Goal: Task Accomplishment & Management: Manage account settings

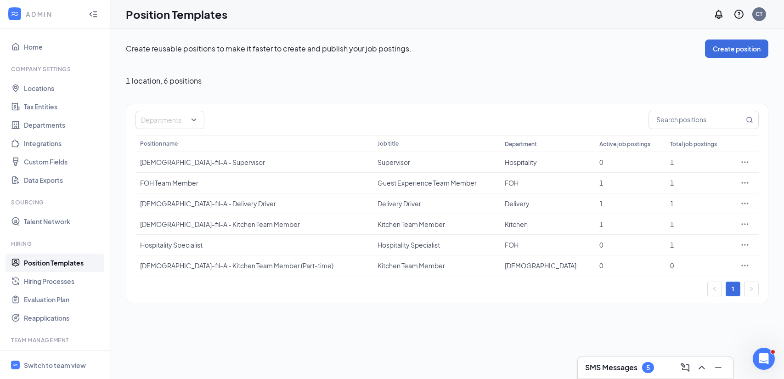
scroll to position [81, 0]
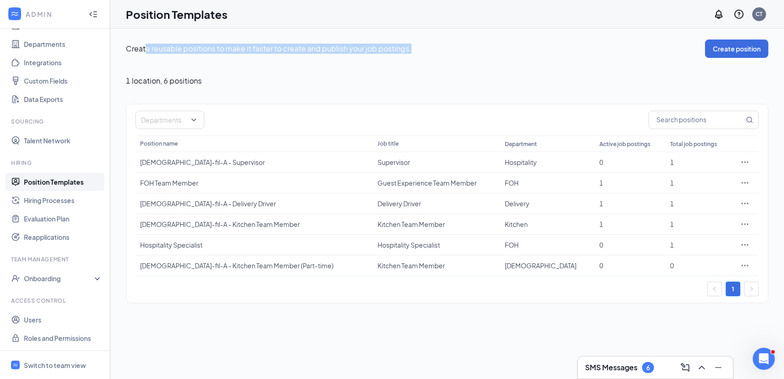
drag, startPoint x: 147, startPoint y: 47, endPoint x: 409, endPoint y: 50, distance: 262.0
click at [409, 50] on p "Create reusable positions to make it faster to create and publish your job post…" at bounding box center [416, 49] width 580 height 10
drag, startPoint x: 126, startPoint y: 48, endPoint x: 410, endPoint y: 46, distance: 283.6
click at [410, 46] on p "Create reusable positions to make it faster to create and publish your job post…" at bounding box center [416, 49] width 580 height 10
click at [332, 84] on div "1 location , 6 positions" at bounding box center [447, 80] width 643 height 9
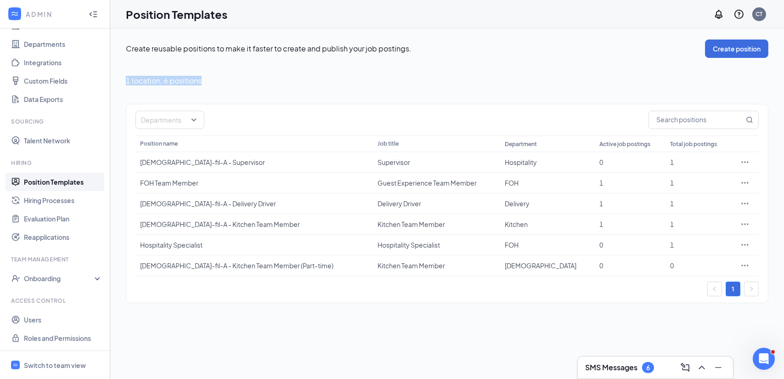
drag, startPoint x: 127, startPoint y: 80, endPoint x: 200, endPoint y: 80, distance: 73.5
click at [200, 80] on span "1 location , 6 positions" at bounding box center [164, 80] width 76 height 9
click at [745, 179] on icon "Ellipses" at bounding box center [745, 182] width 9 height 9
click at [601, 242] on div "0" at bounding box center [631, 244] width 62 height 9
click at [601, 309] on div "Create reusable positions to make it faster to create and publish your job post…" at bounding box center [447, 171] width 674 height 286
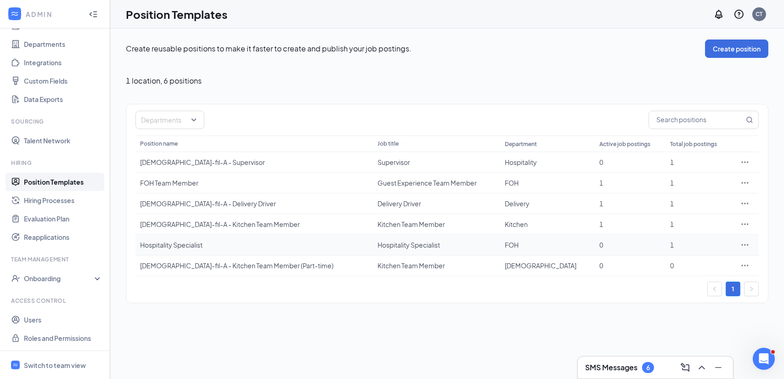
click at [744, 244] on icon "Ellipses" at bounding box center [745, 244] width 9 height 9
click at [707, 259] on span "Edit" at bounding box center [703, 263] width 79 height 10
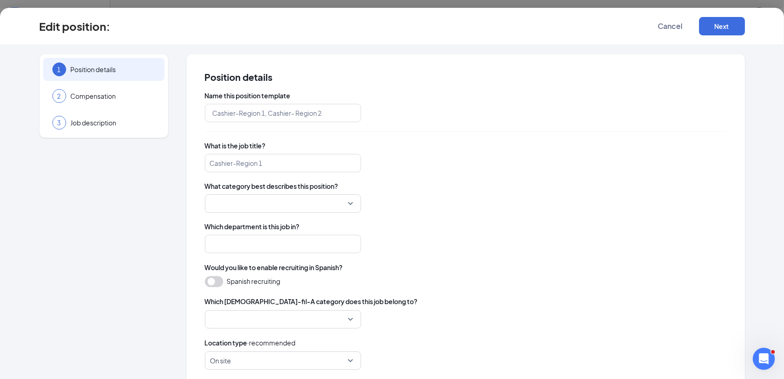
type input "Hospitality Specialist"
type input "FOH"
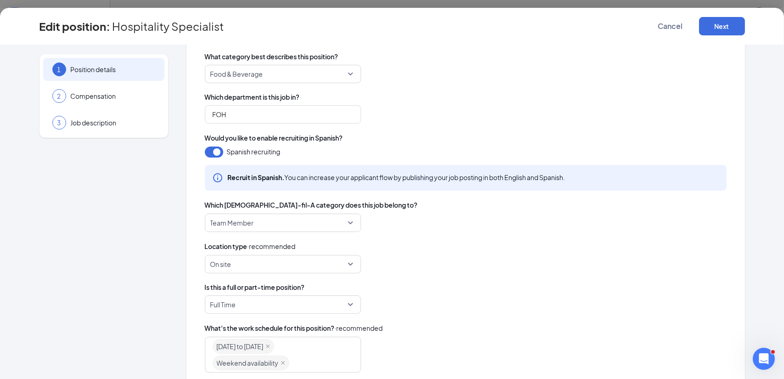
scroll to position [230, 0]
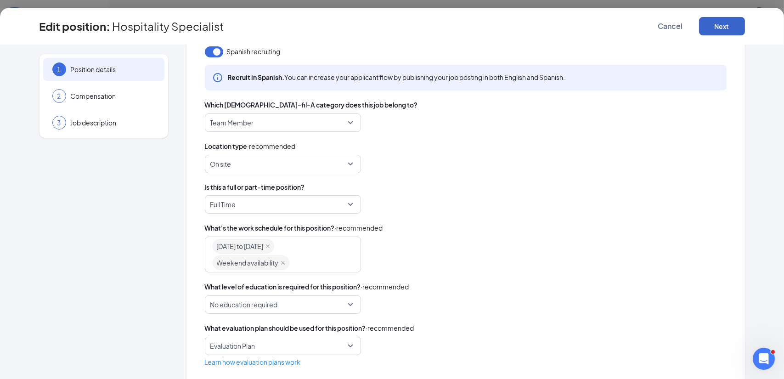
click at [713, 34] on button "Next" at bounding box center [722, 26] width 46 height 18
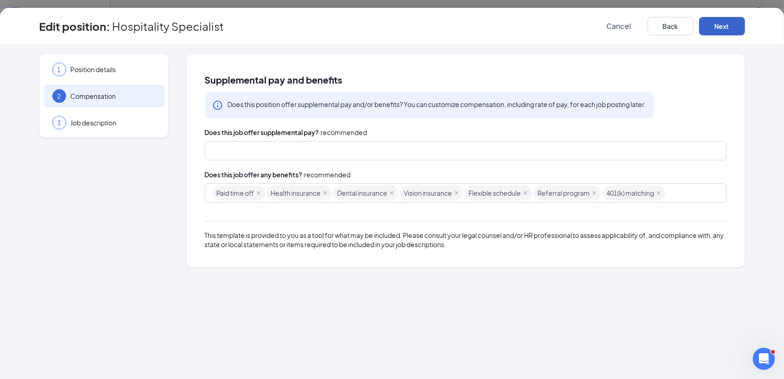
click at [703, 31] on button "Next" at bounding box center [722, 26] width 46 height 18
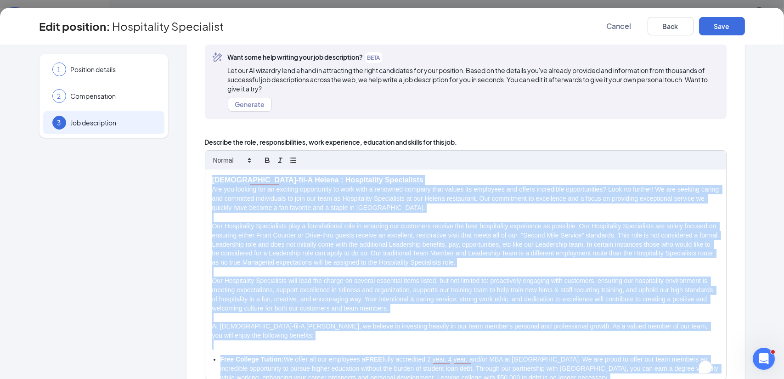
scroll to position [172, 0]
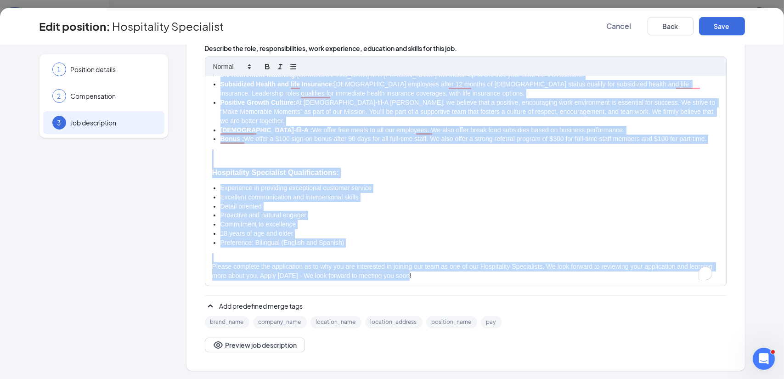
drag, startPoint x: 206, startPoint y: 256, endPoint x: 450, endPoint y: 278, distance: 244.5
click at [450, 278] on div "[DEMOGRAPHIC_DATA]-fil-A [PERSON_NAME] : Hospitality Specialists Are you lookin…" at bounding box center [465, 181] width 521 height 210
click at [716, 19] on button "Save" at bounding box center [722, 26] width 46 height 18
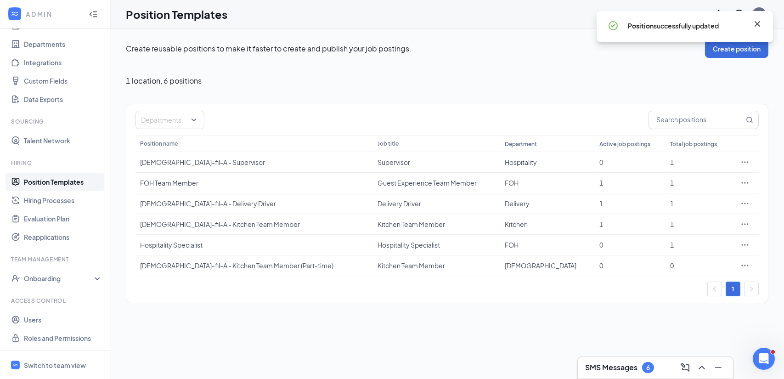
click at [760, 22] on icon "Cross" at bounding box center [758, 24] width 6 height 6
click at [744, 184] on icon "Ellipses" at bounding box center [745, 182] width 9 height 9
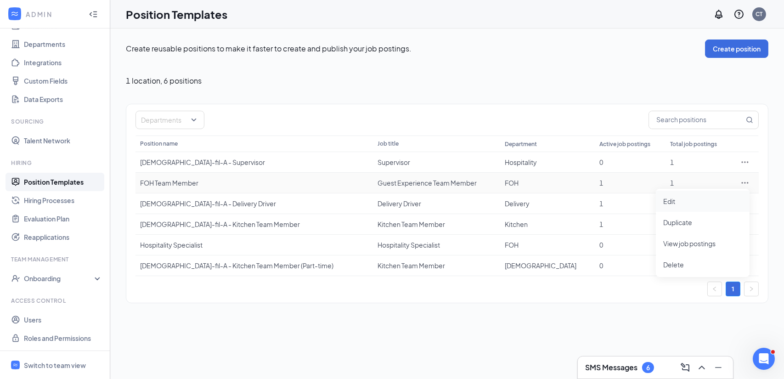
click at [668, 197] on span "Edit" at bounding box center [670, 201] width 12 height 8
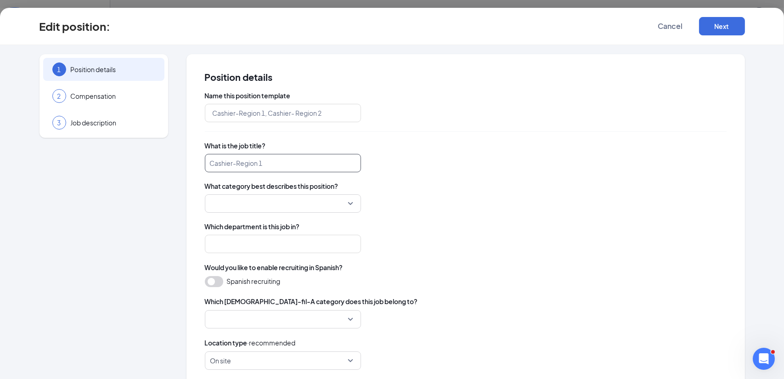
type input "FOH Team Member"
type input "Guest Experience Team Member"
type input "FOH"
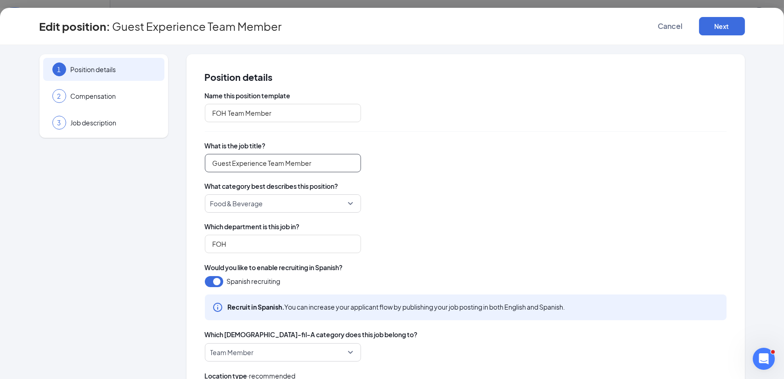
drag, startPoint x: 210, startPoint y: 164, endPoint x: 345, endPoint y: 160, distance: 134.7
click at [345, 160] on input "Guest Experience Team Member" at bounding box center [283, 163] width 156 height 18
type input "Customer Experience"
drag, startPoint x: 225, startPoint y: 111, endPoint x: 199, endPoint y: 107, distance: 26.6
click at [205, 113] on input "FOH Team Member" at bounding box center [283, 113] width 156 height 18
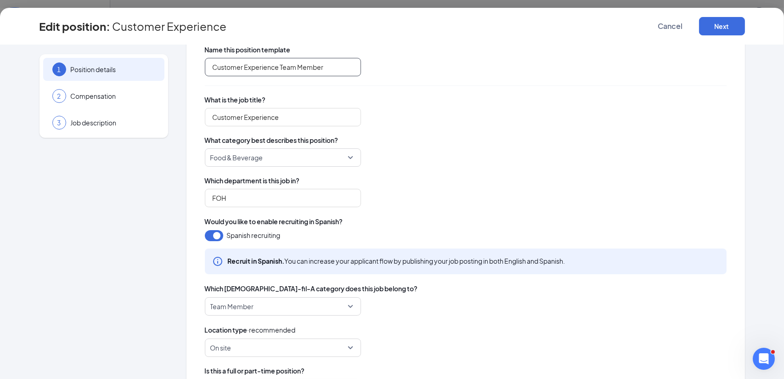
scroll to position [92, 0]
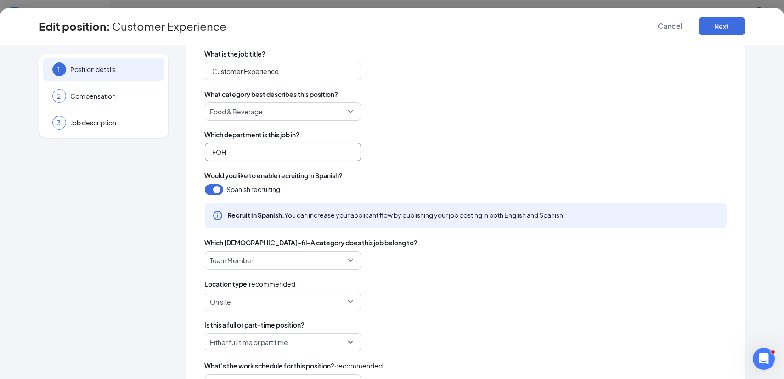
type input "Customer Experience Team Member"
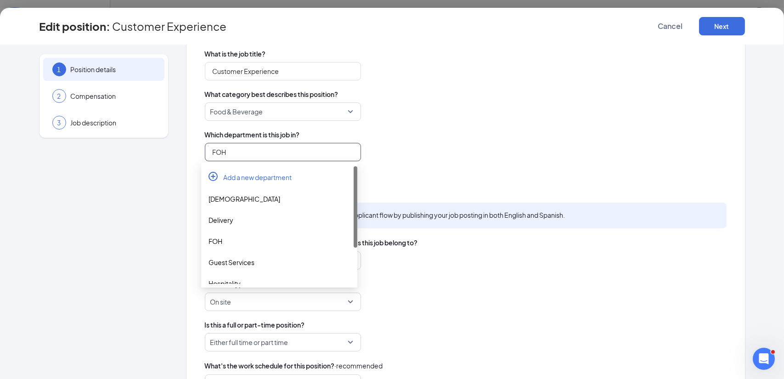
drag, startPoint x: 229, startPoint y: 149, endPoint x: 195, endPoint y: 153, distance: 33.8
click at [195, 153] on div "Position details Name this position template Customer Experience Team Member Wh…" at bounding box center [466, 234] width 559 height 545
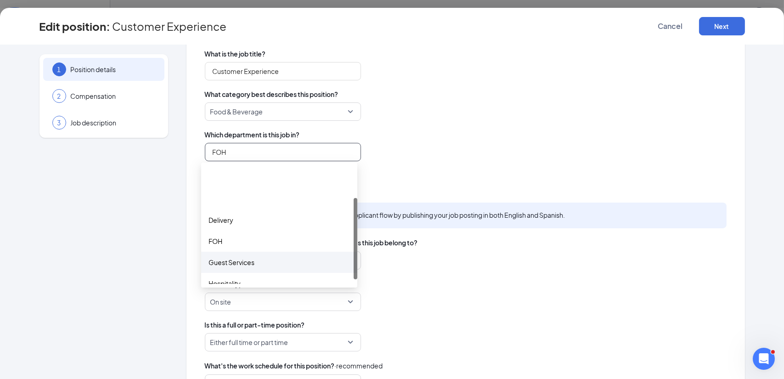
scroll to position [46, 0]
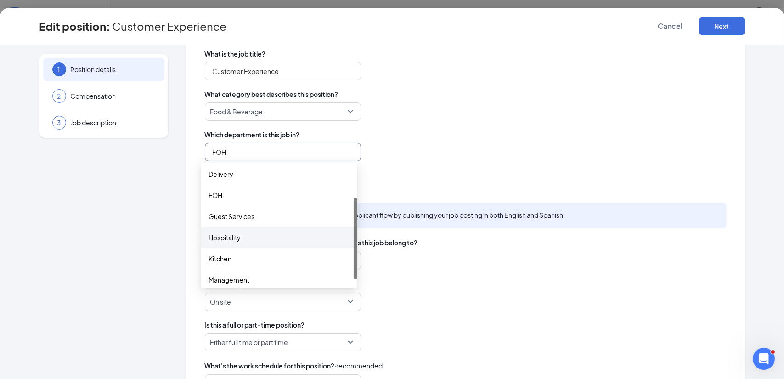
click at [247, 241] on div "Hospitality" at bounding box center [280, 238] width 142 height 10
type input "Hospitality"
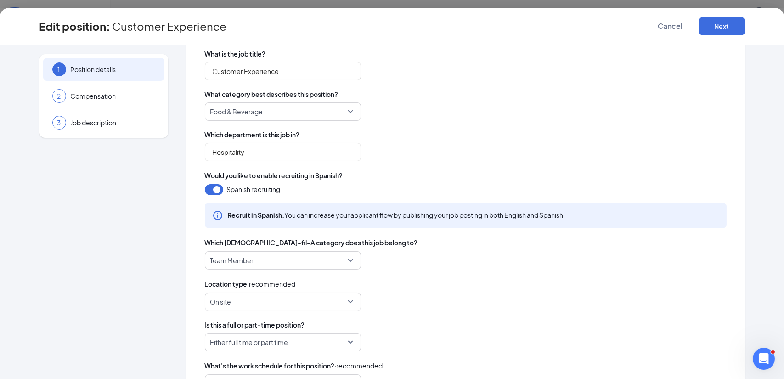
click at [421, 159] on div "Hospitality" at bounding box center [466, 152] width 522 height 18
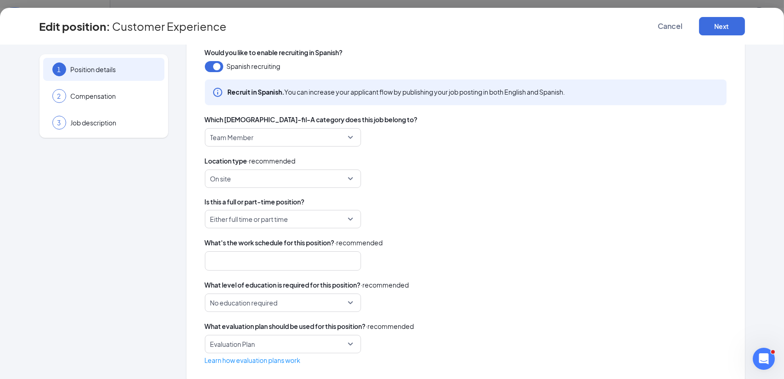
scroll to position [228, 0]
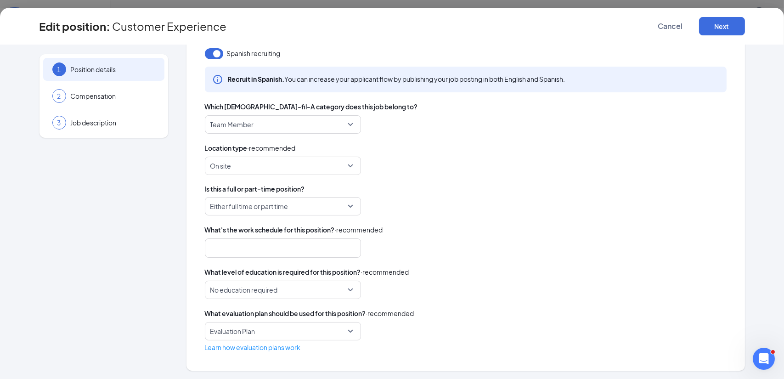
click at [256, 260] on div "Name this position template Customer Experience Team Member What is the job tit…" at bounding box center [466, 107] width 522 height 489
click at [260, 250] on div at bounding box center [279, 248] width 132 height 15
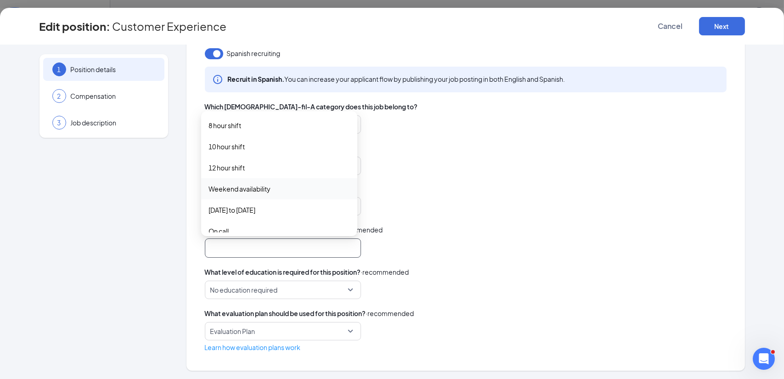
click at [260, 188] on span "Weekend availability" at bounding box center [240, 189] width 62 height 10
click at [256, 210] on span "[DATE] to [DATE]" at bounding box center [232, 211] width 47 height 10
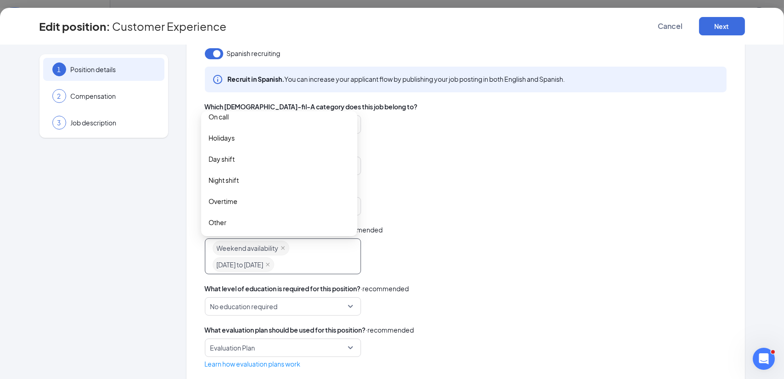
scroll to position [117, 0]
click at [260, 156] on span "Day shift" at bounding box center [280, 158] width 142 height 10
click at [260, 176] on span "Night shift" at bounding box center [280, 181] width 142 height 10
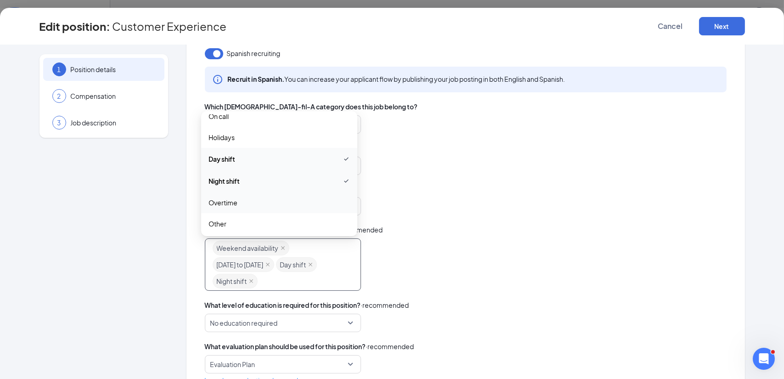
click at [267, 204] on span "Overtime" at bounding box center [280, 203] width 142 height 10
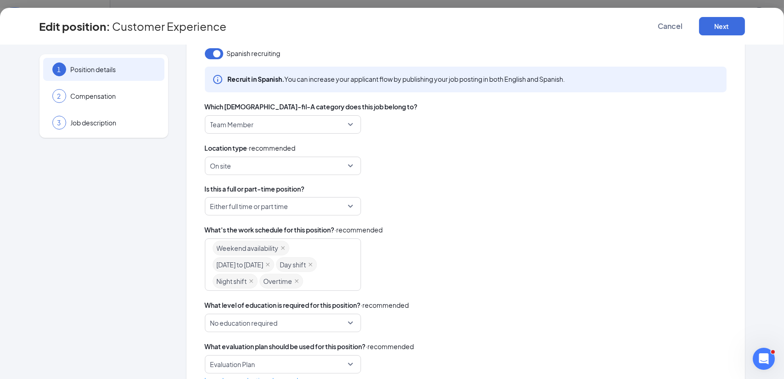
click at [384, 198] on div "Either full time or part time" at bounding box center [466, 206] width 522 height 18
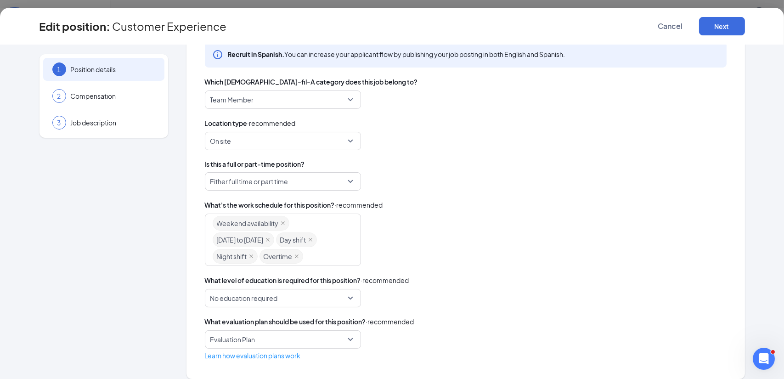
scroll to position [261, 0]
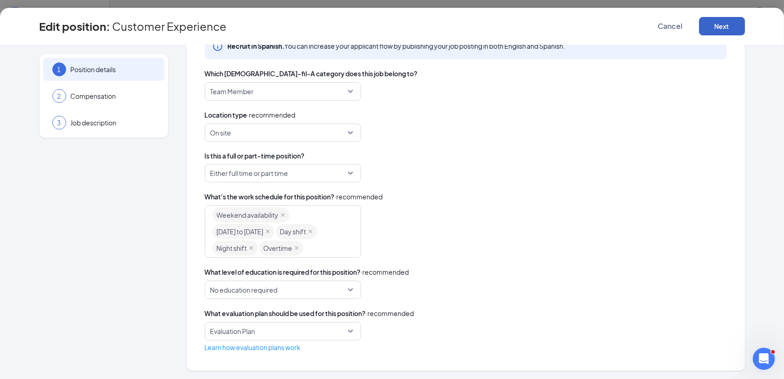
click at [708, 32] on button "Next" at bounding box center [722, 26] width 46 height 18
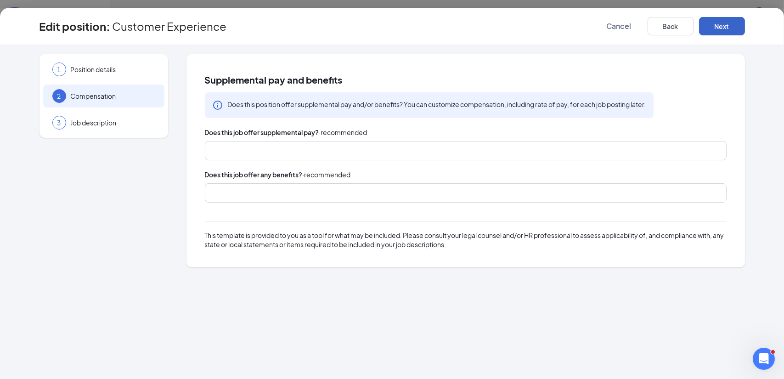
scroll to position [0, 0]
click at [348, 188] on div at bounding box center [462, 193] width 498 height 15
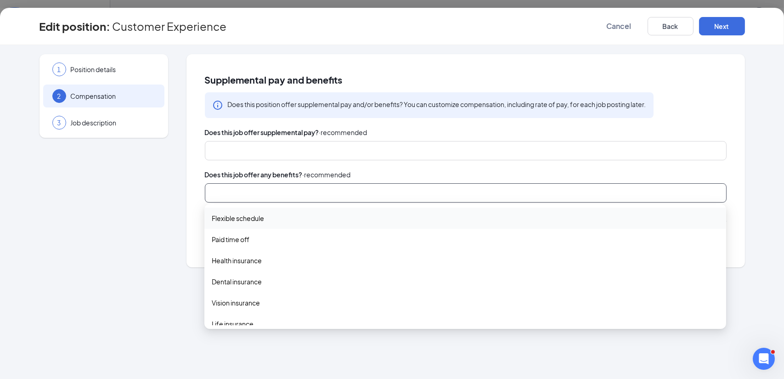
click at [272, 219] on span "Flexible schedule" at bounding box center [465, 218] width 507 height 10
click at [290, 259] on span "Health insurance" at bounding box center [465, 261] width 507 height 10
click at [279, 282] on span "Dental insurance" at bounding box center [465, 283] width 507 height 10
click at [280, 306] on span "Vision insurance" at bounding box center [465, 306] width 507 height 10
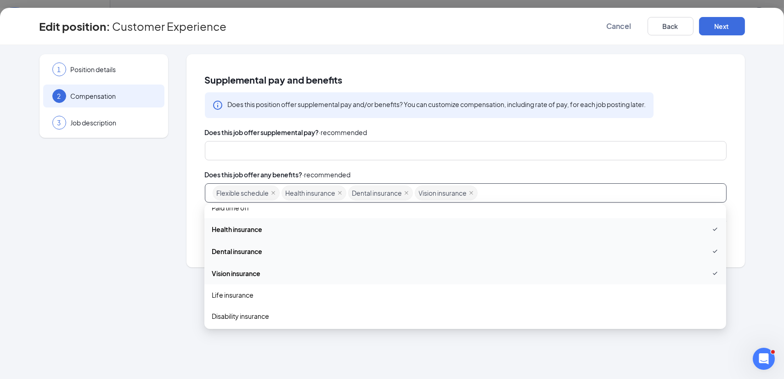
scroll to position [92, 0]
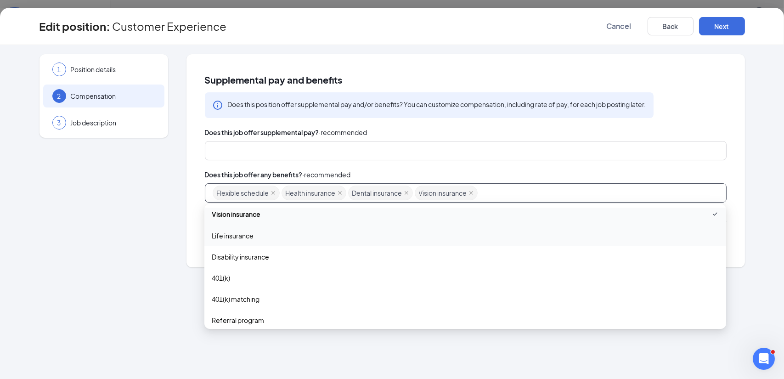
click at [296, 239] on span "Life insurance" at bounding box center [465, 236] width 507 height 10
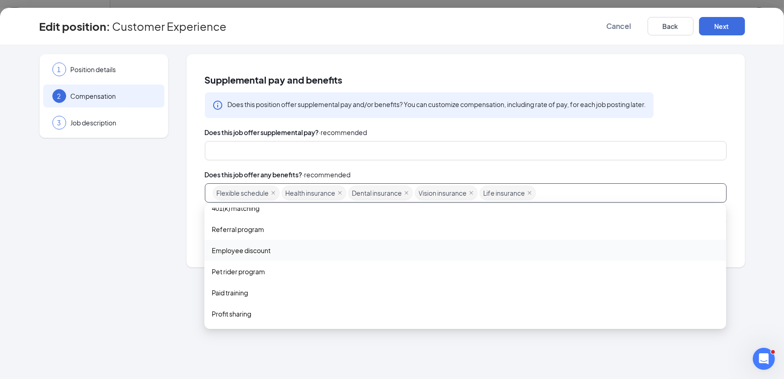
click at [299, 252] on span "Employee discount" at bounding box center [465, 250] width 507 height 10
click at [287, 290] on span "Paid training" at bounding box center [465, 294] width 507 height 10
click at [290, 273] on span "Profit sharing" at bounding box center [465, 273] width 507 height 10
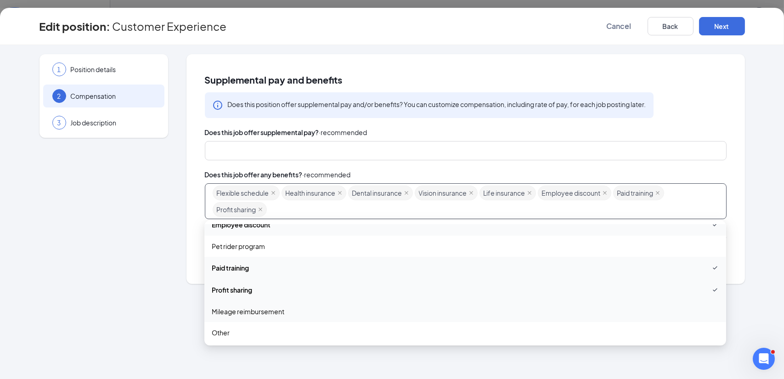
click at [294, 312] on span "Mileage reimbursement" at bounding box center [465, 312] width 507 height 10
click at [286, 336] on span "Other" at bounding box center [465, 334] width 507 height 10
click at [699, 63] on div "Supplemental pay and benefits Does this position offer supplemental pay and/or …" at bounding box center [466, 169] width 559 height 230
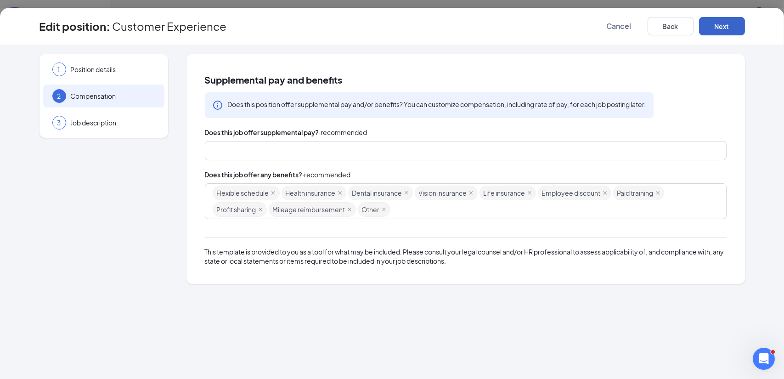
click at [717, 33] on button "Next" at bounding box center [722, 26] width 46 height 18
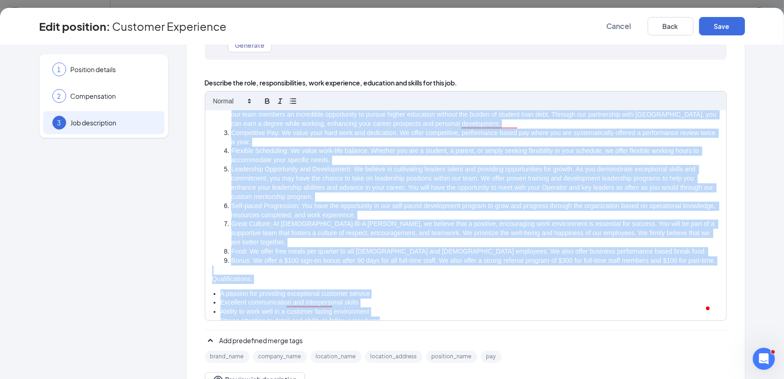
scroll to position [305, 0]
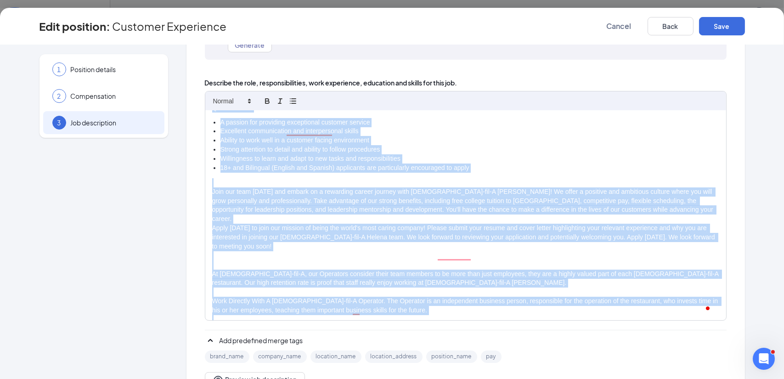
drag, startPoint x: 210, startPoint y: 120, endPoint x: 550, endPoint y: 333, distance: 401.0
click at [550, 333] on div "[DEMOGRAPHIC_DATA]-fil-A Helena Day Time Guest Experience Team Member - Join ou…" at bounding box center [466, 239] width 522 height 296
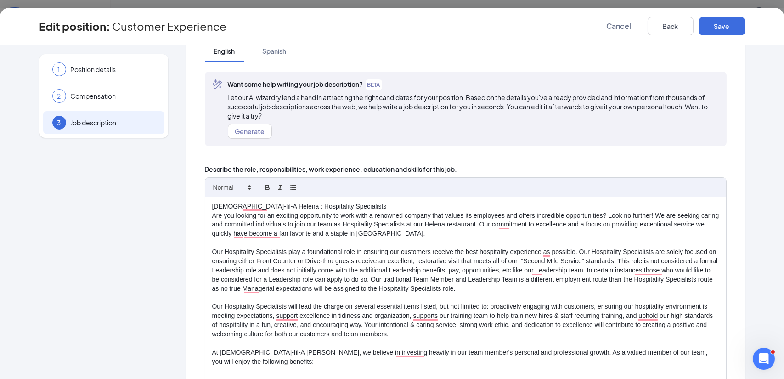
scroll to position [46, 0]
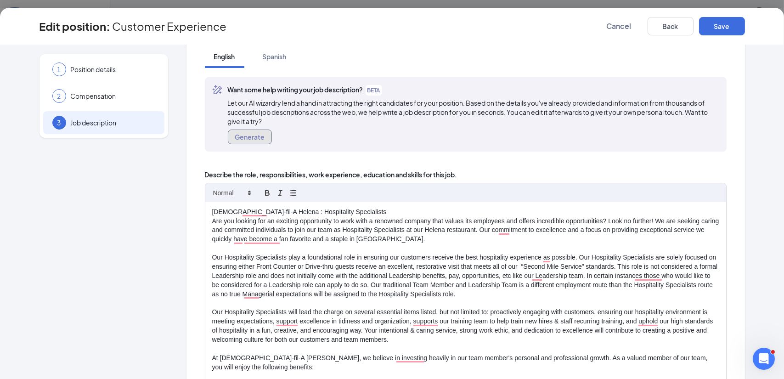
click at [256, 134] on button "Generate" at bounding box center [250, 137] width 44 height 15
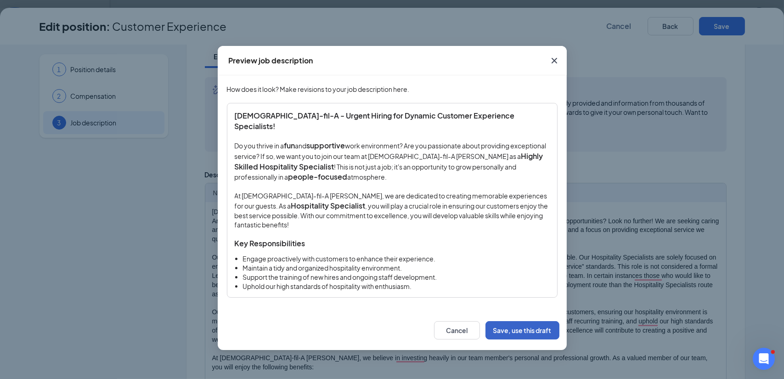
drag, startPoint x: 533, startPoint y: 333, endPoint x: 529, endPoint y: 329, distance: 5.8
click at [532, 332] on button "Save, use this draft" at bounding box center [523, 330] width 74 height 18
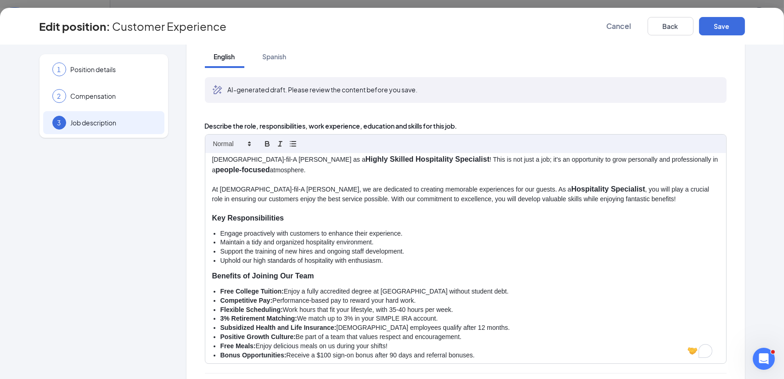
scroll to position [0, 0]
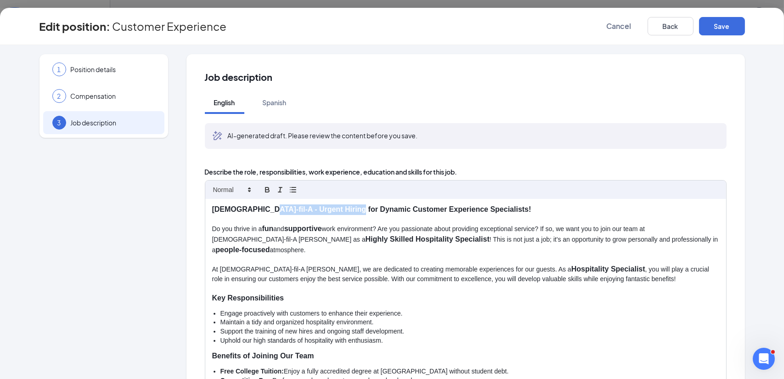
drag, startPoint x: 253, startPoint y: 206, endPoint x: 345, endPoint y: 207, distance: 91.9
click at [345, 207] on strong "[DEMOGRAPHIC_DATA]-fil-A - Urgent Hiring for Dynamic Customer Experience Specia…" at bounding box center [371, 209] width 319 height 8
click at [368, 208] on strong "[DEMOGRAPHIC_DATA]-fil-A - Customer Experience Specialists!" at bounding box center [325, 209] width 226 height 8
drag, startPoint x: 208, startPoint y: 228, endPoint x: 687, endPoint y: 241, distance: 479.0
click at [687, 241] on div "[DEMOGRAPHIC_DATA]-fil-A - Customer Experience Specialists Do you thrive in a f…" at bounding box center [465, 304] width 521 height 210
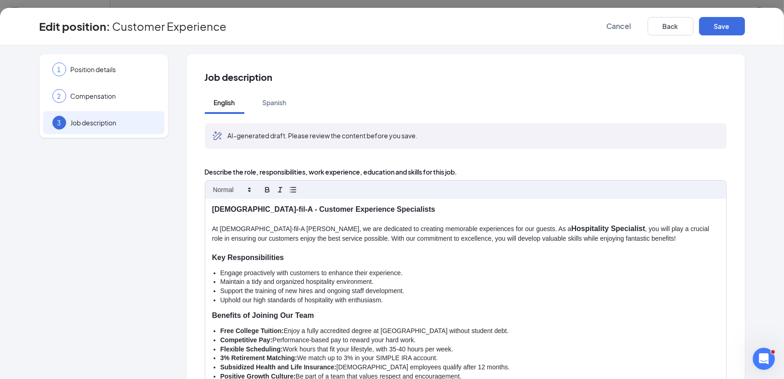
click at [480, 227] on p "At [DEMOGRAPHIC_DATA]-fil-A [PERSON_NAME], we are dedicated to creating memorab…" at bounding box center [465, 234] width 507 height 20
drag, startPoint x: 524, startPoint y: 228, endPoint x: 600, endPoint y: 226, distance: 75.4
click at [600, 226] on p "At [DEMOGRAPHIC_DATA]-fil-A [PERSON_NAME], we are dedicated to creating memorab…" at bounding box center [465, 234] width 507 height 20
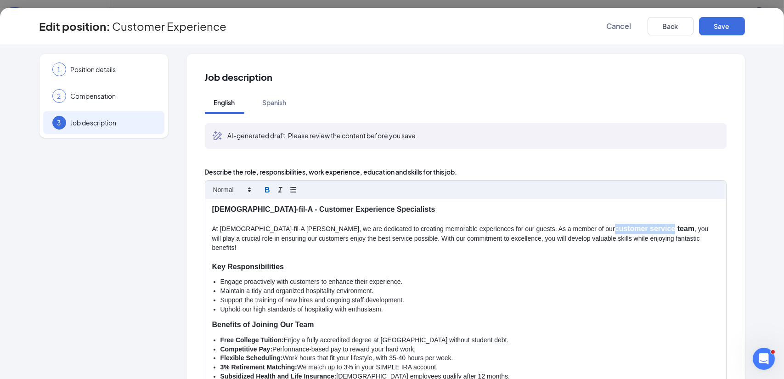
drag, startPoint x: 525, startPoint y: 230, endPoint x: 585, endPoint y: 224, distance: 60.0
click at [585, 224] on p "At [DEMOGRAPHIC_DATA]-fil-A [PERSON_NAME], we are dedicated to creating memorab…" at bounding box center [465, 238] width 507 height 28
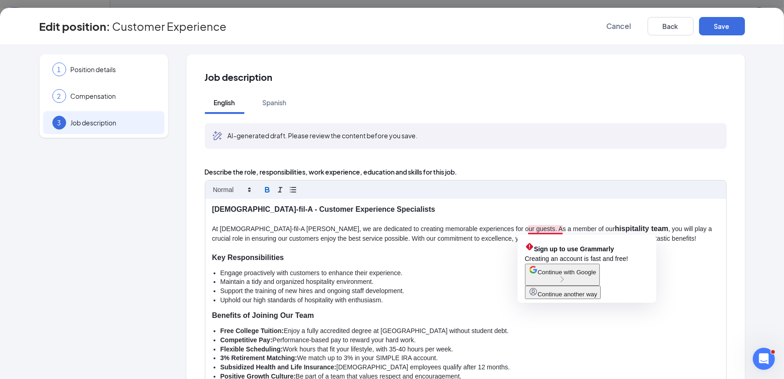
click at [615, 229] on strong "hispitality team" at bounding box center [641, 229] width 53 height 8
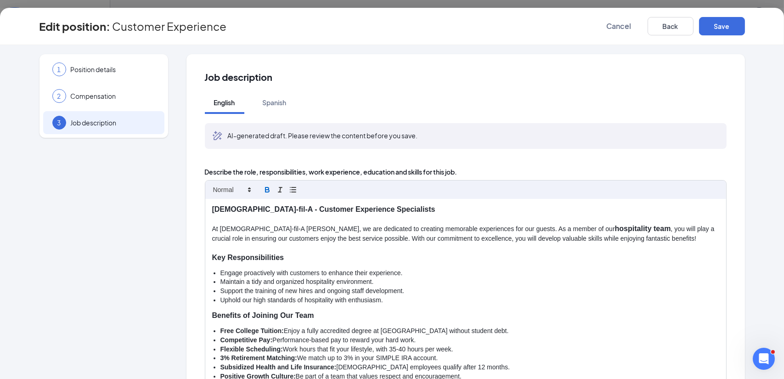
click at [467, 229] on p "At [DEMOGRAPHIC_DATA]-fil-A [PERSON_NAME], we are dedicated to creating memorab…" at bounding box center [465, 234] width 507 height 20
click at [582, 229] on p "At [DEMOGRAPHIC_DATA]-fil-A [PERSON_NAME], we are dedicated to creating memorab…" at bounding box center [465, 234] width 507 height 20
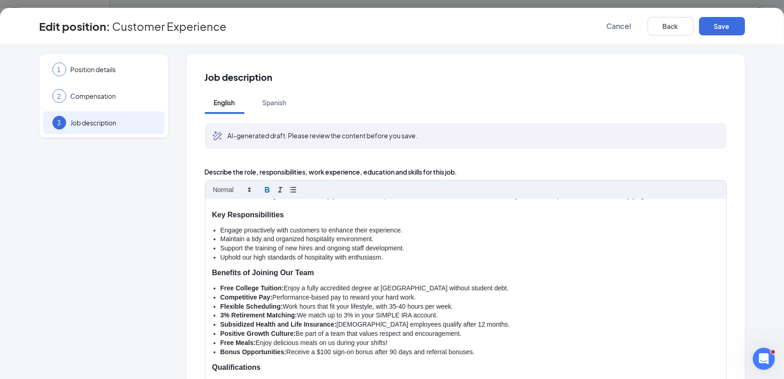
scroll to position [92, 0]
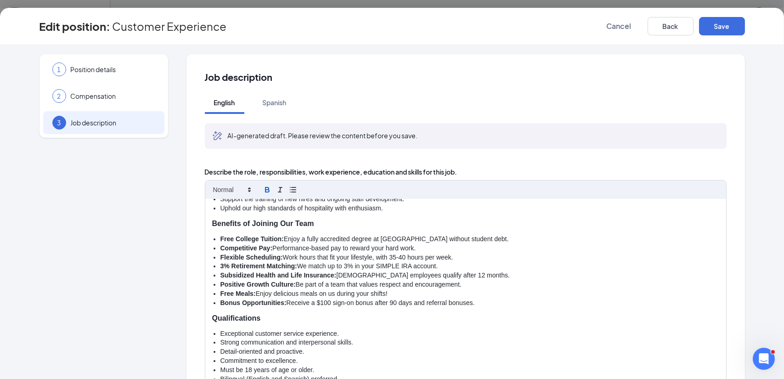
drag, startPoint x: 209, startPoint y: 224, endPoint x: 480, endPoint y: 302, distance: 282.7
click at [480, 302] on div "[DEMOGRAPHIC_DATA]-fil-A - Customer Experience Specialists At [DEMOGRAPHIC_DATA…" at bounding box center [465, 304] width 521 height 210
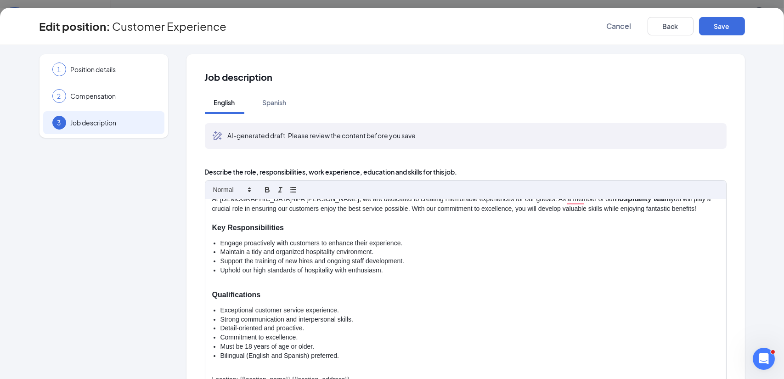
click at [205, 227] on div "[DEMOGRAPHIC_DATA]-fil-A - Customer Experience Specialists At [DEMOGRAPHIC_DATA…" at bounding box center [465, 304] width 521 height 210
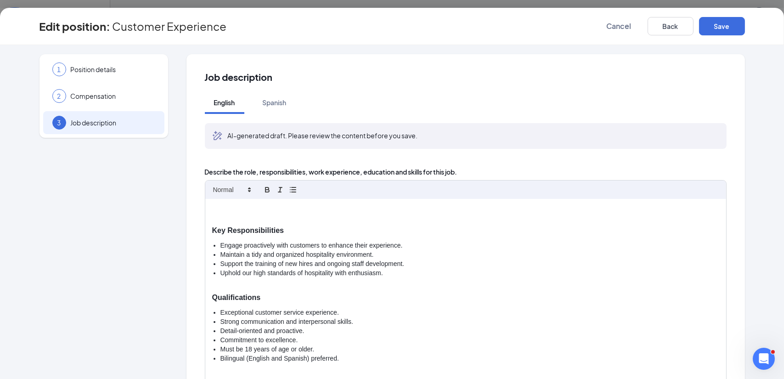
scroll to position [45, 0]
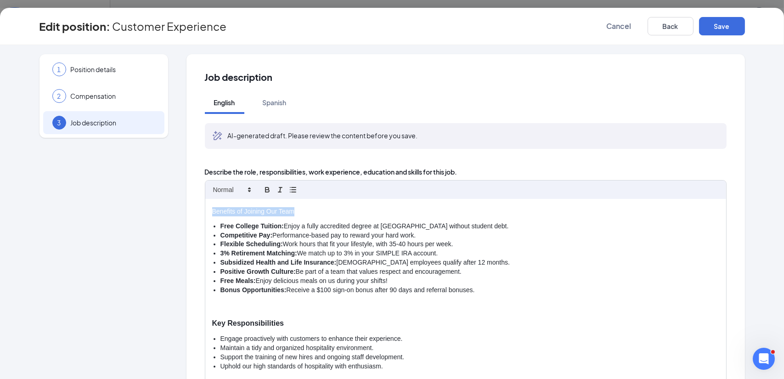
drag, startPoint x: 208, startPoint y: 212, endPoint x: 298, endPoint y: 210, distance: 89.6
click at [298, 210] on p "Benefits of Joining Our Team" at bounding box center [465, 211] width 507 height 9
click at [234, 196] on div at bounding box center [465, 190] width 521 height 18
click at [235, 193] on span at bounding box center [231, 189] width 45 height 11
click at [234, 205] on span at bounding box center [231, 205] width 37 height 17
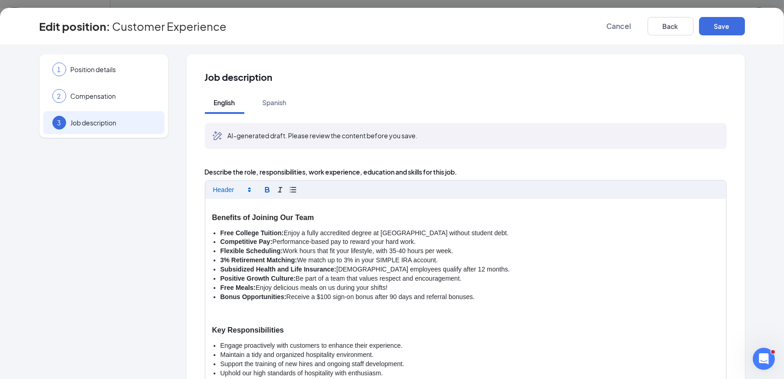
click at [266, 190] on icon "button" at bounding box center [268, 191] width 4 height 2
click at [331, 217] on h3 "Benefits of Joining Our Team" at bounding box center [465, 218] width 507 height 11
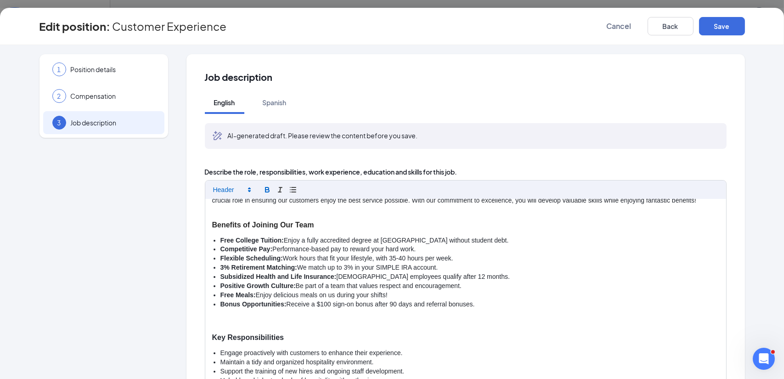
scroll to position [0, 0]
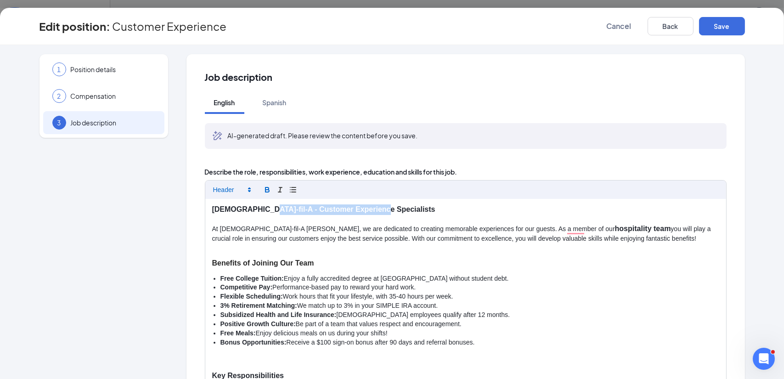
drag, startPoint x: 251, startPoint y: 210, endPoint x: 366, endPoint y: 206, distance: 114.5
click at [366, 206] on strong "[DEMOGRAPHIC_DATA]-fil-A - Customer Experience Specialists" at bounding box center [323, 209] width 223 height 8
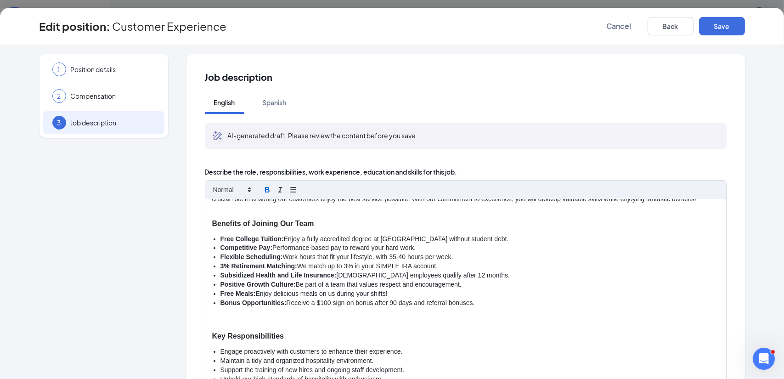
scroll to position [46, 0]
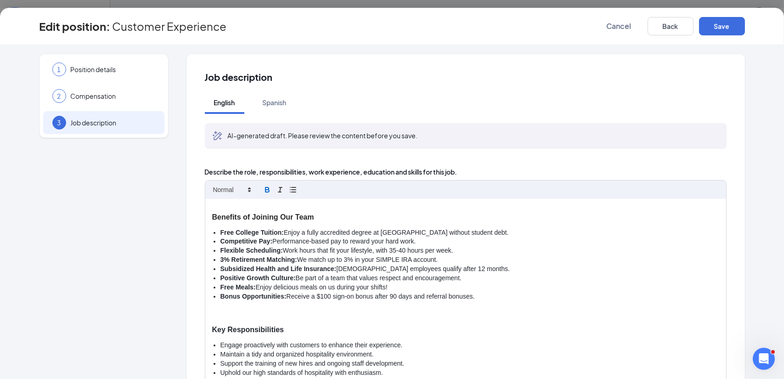
drag, startPoint x: 216, startPoint y: 262, endPoint x: 439, endPoint y: 262, distance: 222.9
click at [439, 262] on ul "Free College Tuition: Enjoy a fully accredited degree at [GEOGRAPHIC_DATA] with…" at bounding box center [465, 264] width 507 height 73
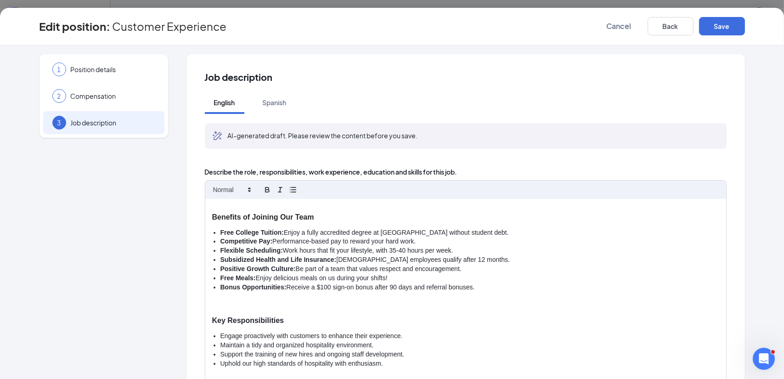
click at [355, 278] on li "Free Meals: Enjoy delicious meals on us during your shifts!" at bounding box center [470, 278] width 499 height 9
drag, startPoint x: 217, startPoint y: 288, endPoint x: 474, endPoint y: 290, distance: 256.9
click at [474, 290] on li "Bonus Opportunities: Receive a $100 sign-on bonus after 90 days and referral bo…" at bounding box center [470, 287] width 499 height 9
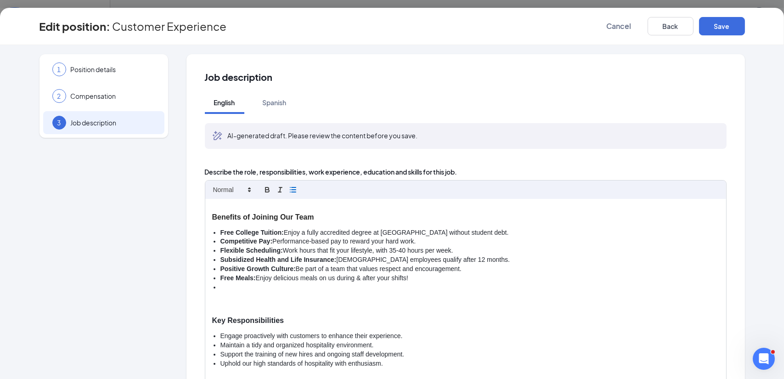
click at [221, 234] on strong "Free College Tuition:" at bounding box center [252, 232] width 63 height 7
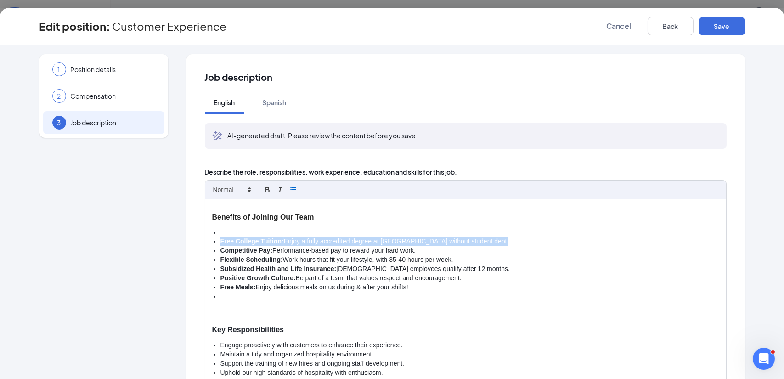
drag, startPoint x: 217, startPoint y: 242, endPoint x: 487, endPoint y: 242, distance: 269.8
click at [487, 242] on li "Free College Tuition: Enjoy a fully accredited degree at [GEOGRAPHIC_DATA] with…" at bounding box center [470, 241] width 499 height 9
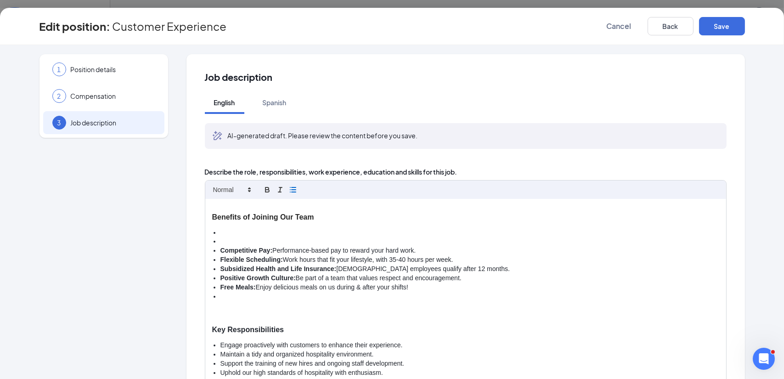
click at [221, 252] on strong "Competitive Pay:" at bounding box center [247, 250] width 52 height 7
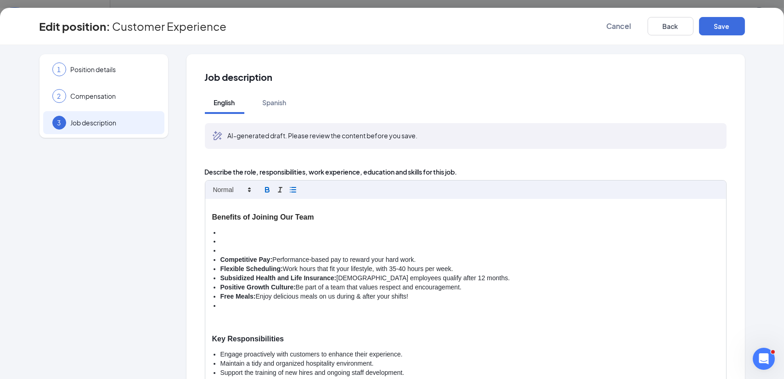
click at [221, 269] on strong "Flexible Scheduling:" at bounding box center [252, 268] width 63 height 7
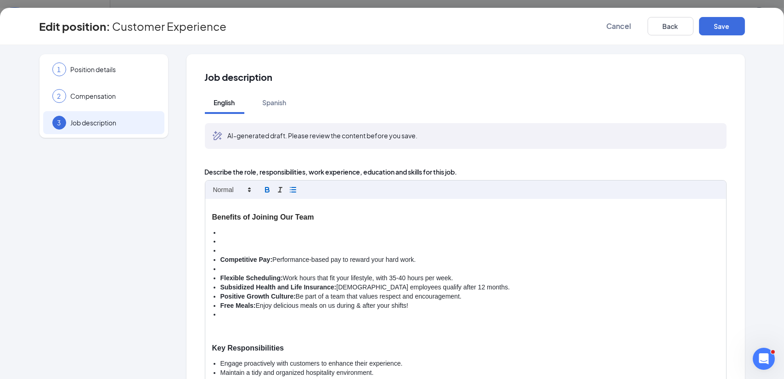
click at [221, 269] on li "To enrich screen reader interactions, please activate Accessibility in Grammarl…" at bounding box center [470, 269] width 499 height 9
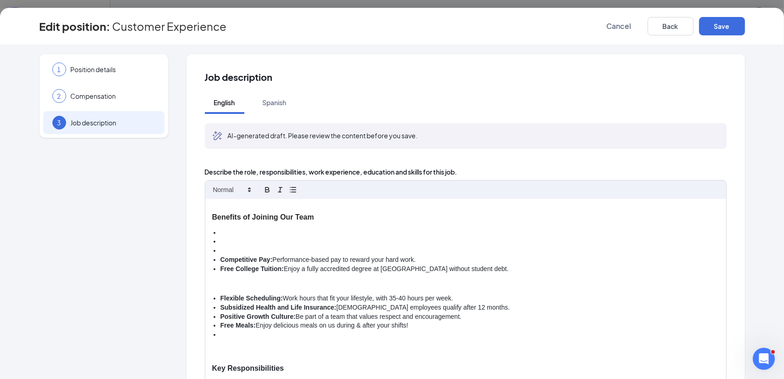
click at [216, 253] on ul "Competitive Pay: Performance-based pay to reward your hard work. Free College T…" at bounding box center [465, 250] width 507 height 45
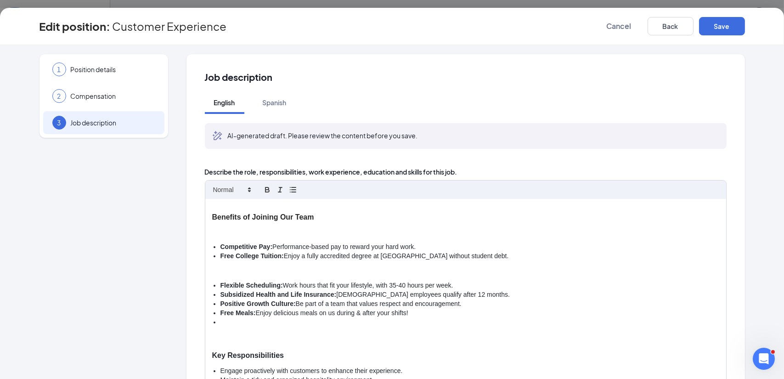
click at [216, 242] on div "[DEMOGRAPHIC_DATA]-fil-A - Hospitality Team At [DEMOGRAPHIC_DATA]-fil-A [PERSON…" at bounding box center [465, 304] width 521 height 210
click at [216, 237] on p "To enrich screen reader interactions, please activate Accessibility in Grammarl…" at bounding box center [465, 232] width 507 height 9
click at [214, 247] on ul "Competitive Pay: Performance-based pay to reward your hard work. Free College T…" at bounding box center [465, 252] width 507 height 18
click at [219, 234] on p "To enrich screen reader interactions, please activate Accessibility in Grammarl…" at bounding box center [465, 232] width 507 height 9
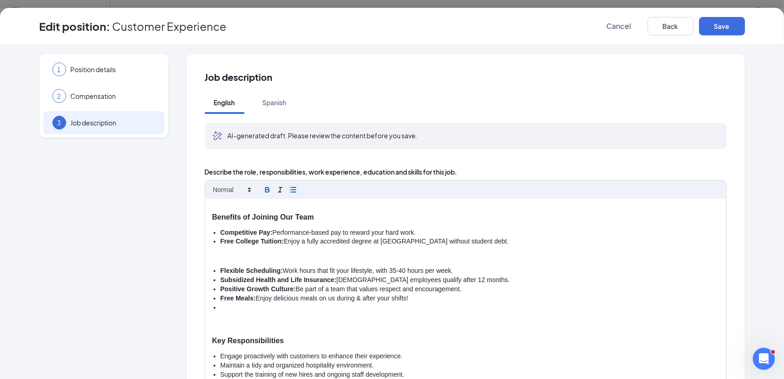
click at [218, 256] on p "To enrich screen reader interactions, please activate Accessibility in Grammarl…" at bounding box center [465, 256] width 507 height 9
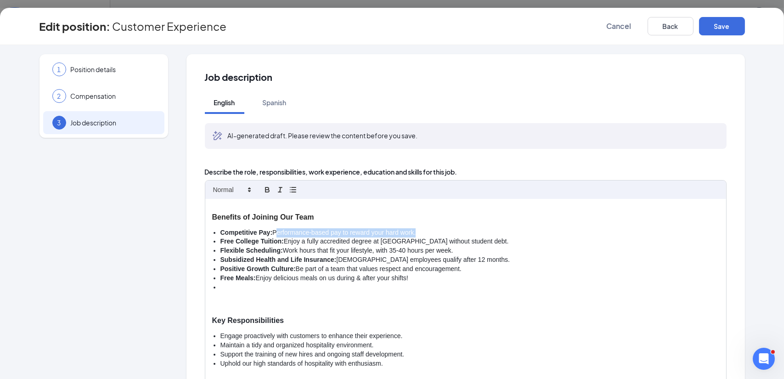
drag, startPoint x: 270, startPoint y: 232, endPoint x: 413, endPoint y: 231, distance: 142.9
click at [413, 231] on li "Competitive Pay: Performance-based pay to reward your hard work." at bounding box center [470, 232] width 499 height 9
click at [414, 231] on li "Competitive Pay: Performance-based pay to reward your hard work." at bounding box center [470, 232] width 499 height 9
click at [270, 234] on li "Competitive Pay: Performance-based pay to reward your hard work." at bounding box center [470, 232] width 499 height 9
click at [357, 231] on li "Competitive Pay: $15/hr to start - Performance-based pay to reward your hard wo…" at bounding box center [470, 232] width 499 height 9
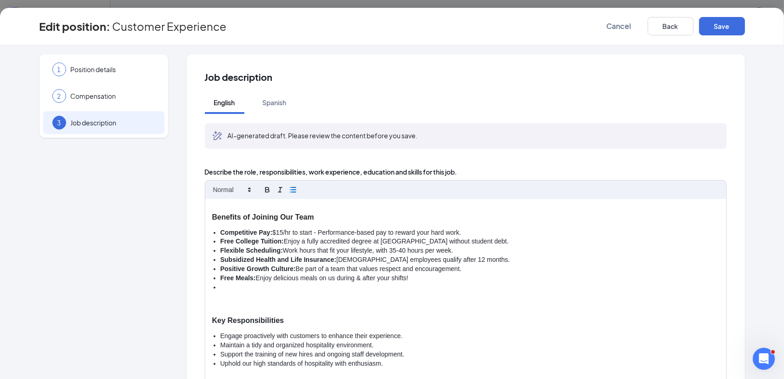
click at [355, 232] on li "Competitive Pay: $15/hr to start - Performance-based pay to reward your hard wo…" at bounding box center [470, 232] width 499 height 9
click at [231, 288] on li "To enrich screen reader interactions, please activate Accessibility in Grammarl…" at bounding box center [470, 287] width 499 height 9
click at [231, 288] on li "Leadership: ample of opportunity to step into leadership roles" at bounding box center [470, 287] width 499 height 9
click at [261, 195] on div at bounding box center [465, 190] width 521 height 18
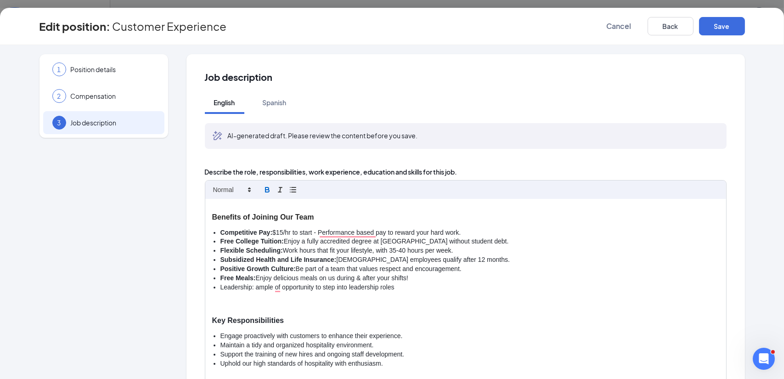
click at [263, 190] on icon "button" at bounding box center [267, 190] width 8 height 8
click at [261, 296] on div "[DEMOGRAPHIC_DATA]-fil-A - Hospitality Team At [DEMOGRAPHIC_DATA]-fil-A [PERSON…" at bounding box center [465, 304] width 521 height 210
click at [403, 291] on li "Leadership : ample of opportunity to step into leadership roles" at bounding box center [470, 287] width 499 height 9
drag, startPoint x: 207, startPoint y: 321, endPoint x: 289, endPoint y: 320, distance: 82.3
click at [289, 320] on div "[DEMOGRAPHIC_DATA]-fil-A - Hospitality Team At [DEMOGRAPHIC_DATA]-fil-A [PERSON…" at bounding box center [465, 304] width 521 height 210
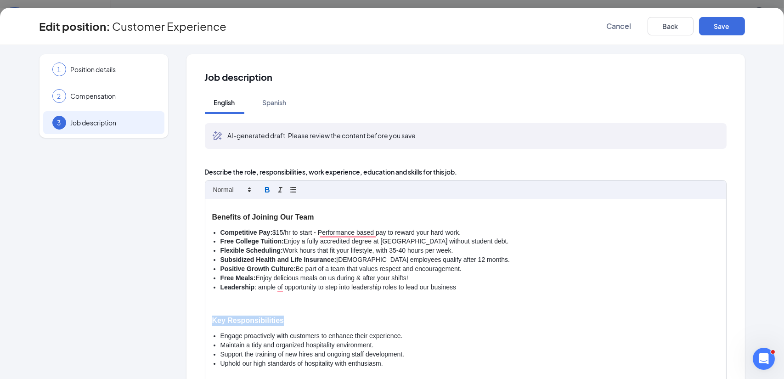
click at [263, 191] on icon "button" at bounding box center [267, 190] width 8 height 8
click at [279, 317] on strong "Key Responsibilities" at bounding box center [248, 321] width 72 height 8
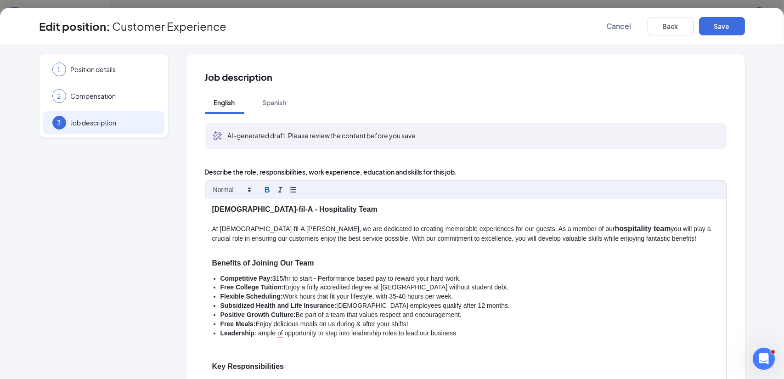
click at [350, 253] on div "[DEMOGRAPHIC_DATA]-fil-A - Hospitality Team At [DEMOGRAPHIC_DATA]-fil-A [PERSON…" at bounding box center [465, 304] width 521 height 210
click at [338, 246] on p "To enrich screen reader interactions, please activate Accessibility in Grammarl…" at bounding box center [465, 248] width 507 height 9
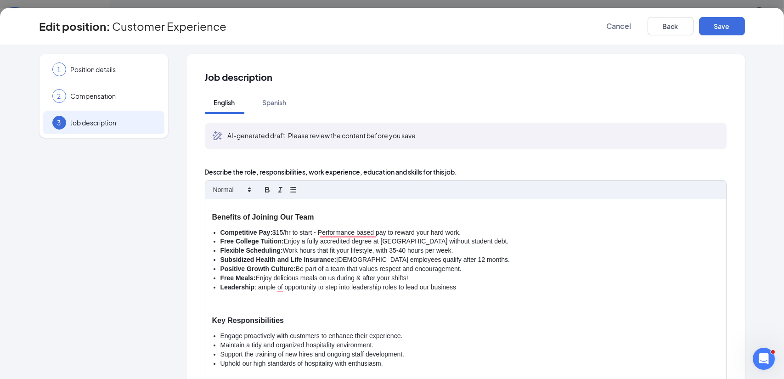
click at [257, 289] on li "Leadership : ample of opportunity to step into leadership roles to lead our bus…" at bounding box center [470, 287] width 499 height 9
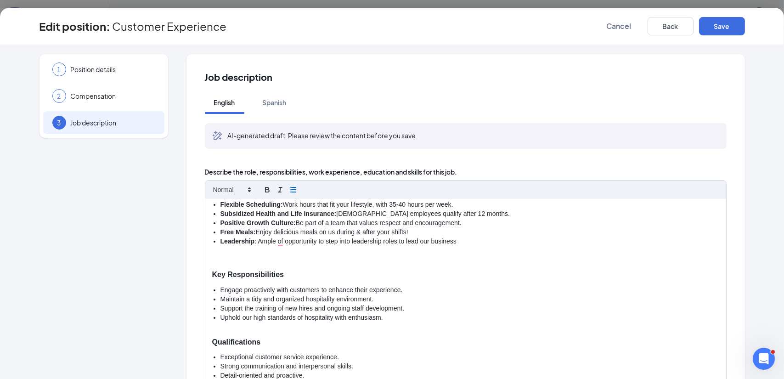
click at [295, 258] on p "To enrich screen reader interactions, please activate Accessibility in Grammarl…" at bounding box center [465, 256] width 507 height 9
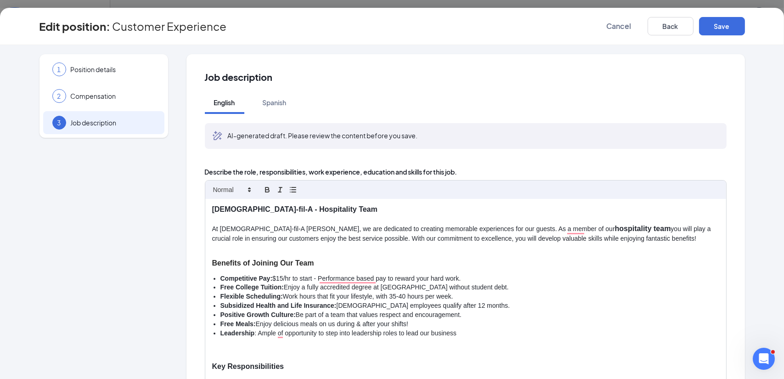
scroll to position [46, 0]
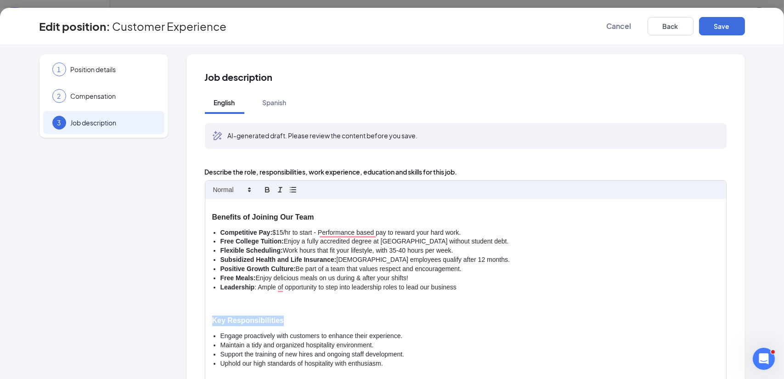
drag, startPoint x: 208, startPoint y: 323, endPoint x: 281, endPoint y: 324, distance: 73.5
click at [281, 324] on div "[DEMOGRAPHIC_DATA]-fil-A - Hospitality Team At [DEMOGRAPHIC_DATA]-fil-A [PERSON…" at bounding box center [465, 304] width 521 height 210
click at [266, 186] on icon "button" at bounding box center [267, 190] width 8 height 8
click at [245, 190] on icon at bounding box center [249, 190] width 8 height 8
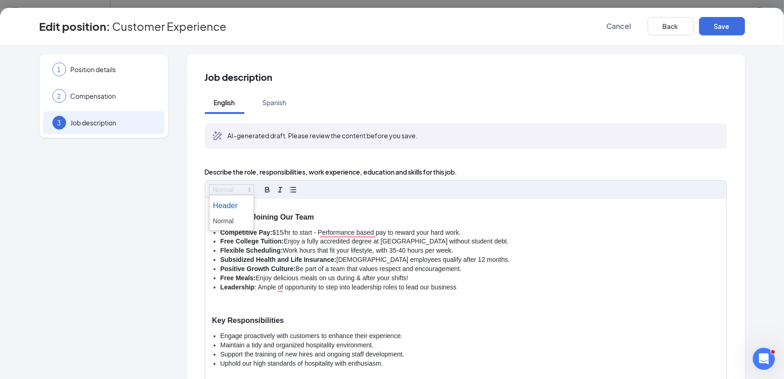
click at [240, 202] on span at bounding box center [231, 205] width 37 height 17
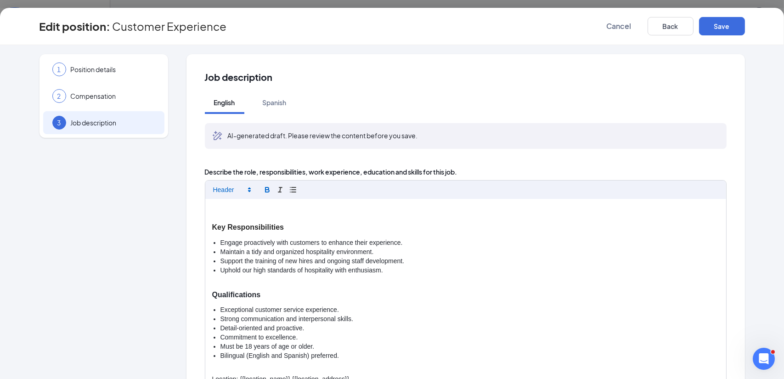
scroll to position [145, 0]
drag, startPoint x: 210, startPoint y: 296, endPoint x: 259, endPoint y: 295, distance: 49.6
click at [259, 295] on p "Qualifications" at bounding box center [465, 295] width 507 height 11
click at [244, 195] on span at bounding box center [231, 189] width 45 height 11
click at [243, 202] on span at bounding box center [231, 205] width 37 height 17
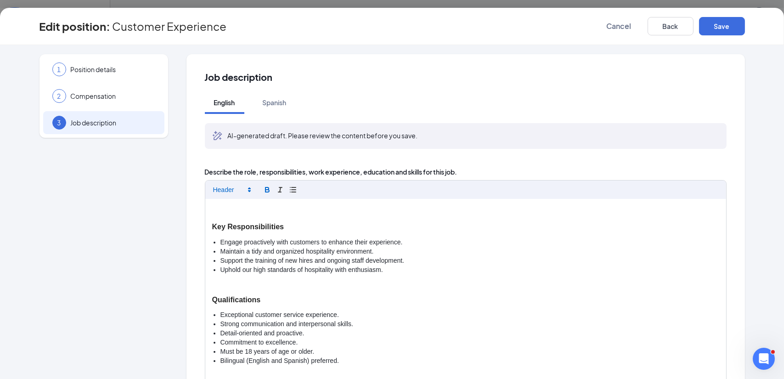
click at [266, 188] on icon "button" at bounding box center [267, 189] width 3 height 2
click at [272, 286] on p "To enrich screen reader interactions, please activate Accessibility in Grammarl…" at bounding box center [465, 284] width 507 height 9
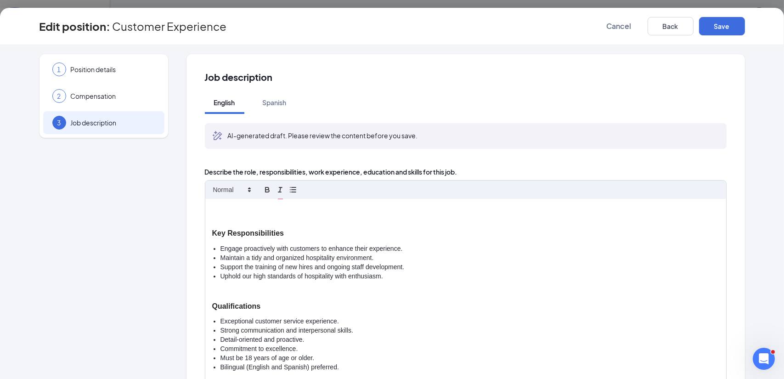
scroll to position [151, 0]
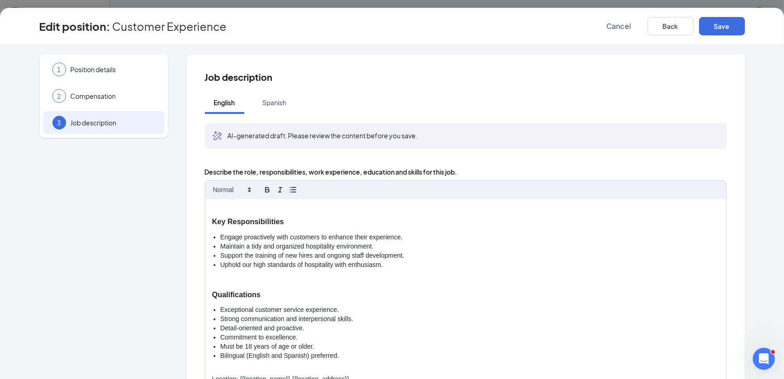
click at [250, 245] on li "Maintain a tidy and organized hospitality environment." at bounding box center [470, 246] width 499 height 9
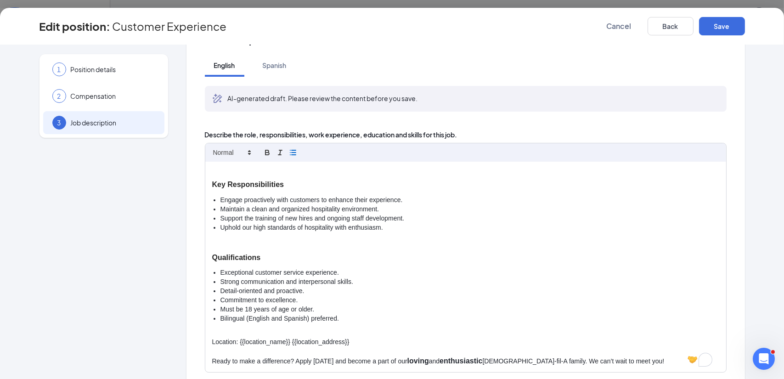
scroll to position [46, 0]
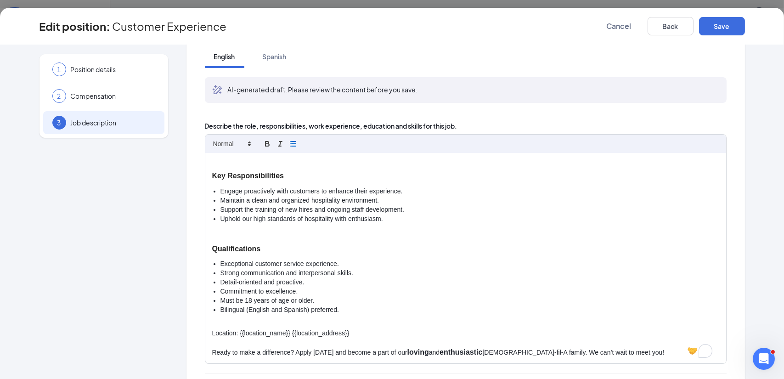
click at [234, 265] on li "Exceptional customer service experience." at bounding box center [470, 264] width 499 height 9
click at [349, 262] on li "Exceptional customer service experience." at bounding box center [470, 264] width 499 height 9
click at [242, 264] on li "Exceptional customer service experience" at bounding box center [470, 264] width 499 height 9
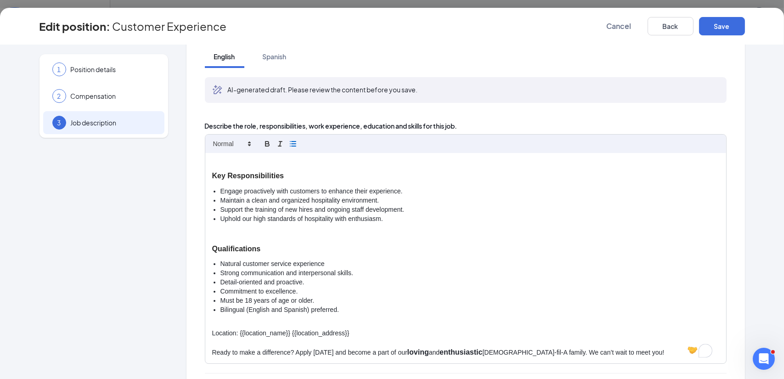
click at [308, 264] on li "Natural customer service experience" at bounding box center [470, 264] width 499 height 9
click at [348, 273] on li "Strong communication and interpersonal skills." at bounding box center [470, 273] width 499 height 9
click at [300, 281] on li "Detail-oriented and proactive." at bounding box center [470, 282] width 499 height 9
click at [294, 292] on li "Commitment to excellence." at bounding box center [470, 291] width 499 height 9
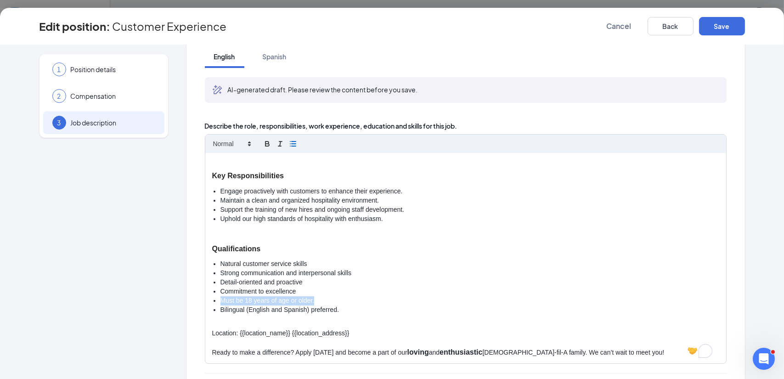
drag, startPoint x: 216, startPoint y: 300, endPoint x: 312, endPoint y: 298, distance: 96.1
click at [312, 298] on ul "Natural customer service skills Strong communication and interpersonal skills D…" at bounding box center [465, 287] width 507 height 55
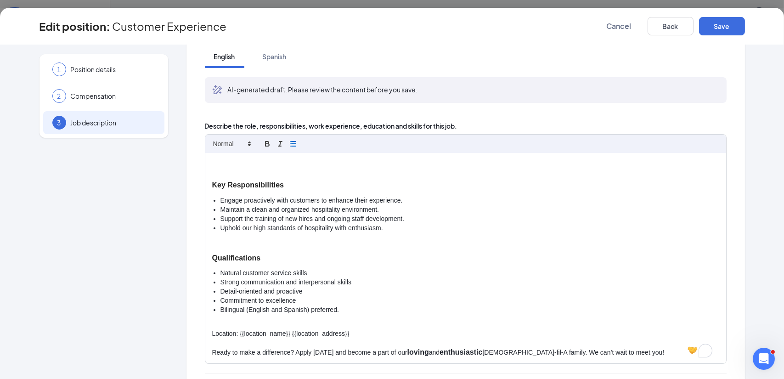
click at [340, 310] on li "Bilingual (English and Spanish) preferred." at bounding box center [470, 310] width 499 height 9
drag, startPoint x: 206, startPoint y: 334, endPoint x: 353, endPoint y: 331, distance: 147.1
click at [353, 331] on div "[DEMOGRAPHIC_DATA]-fil-A - Hospitality Team At [DEMOGRAPHIC_DATA]-fil-A [PERSON…" at bounding box center [465, 258] width 521 height 210
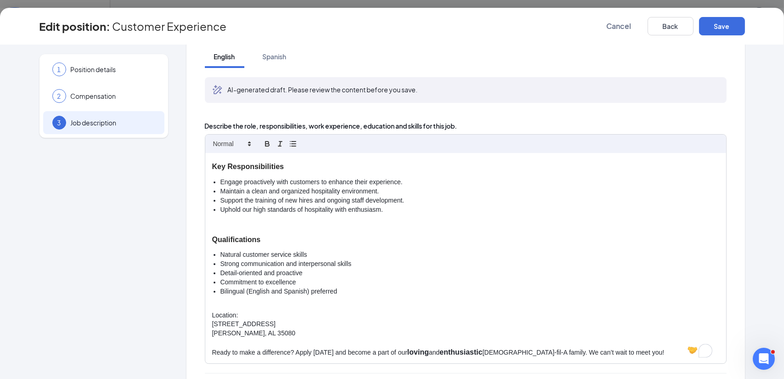
scroll to position [160, 0]
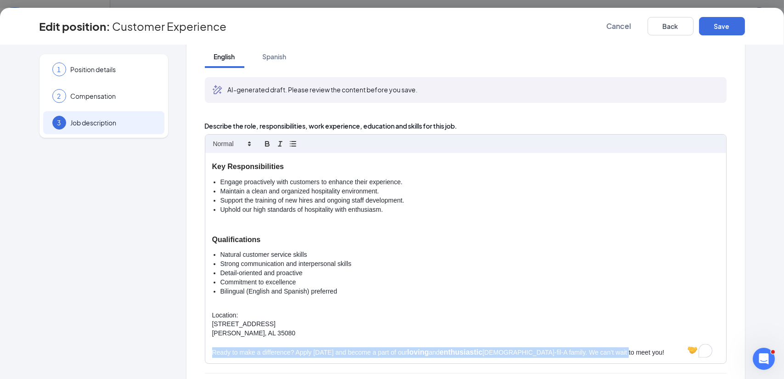
drag, startPoint x: 208, startPoint y: 351, endPoint x: 622, endPoint y: 360, distance: 414.2
click at [622, 360] on div "[DEMOGRAPHIC_DATA]-fil-A - Hospitality Team At [DEMOGRAPHIC_DATA]-fil-A [PERSON…" at bounding box center [465, 258] width 521 height 210
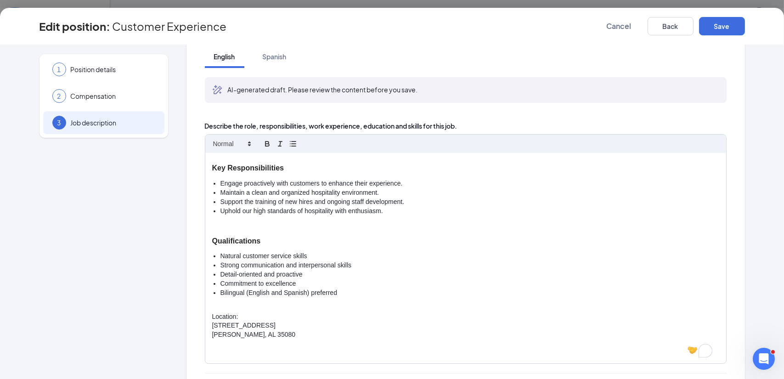
scroll to position [150, 0]
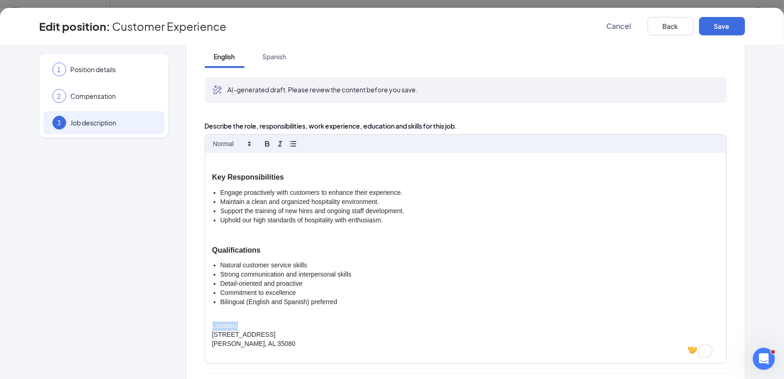
drag, startPoint x: 244, startPoint y: 323, endPoint x: 205, endPoint y: 329, distance: 40.4
click at [205, 329] on div "[DEMOGRAPHIC_DATA]-fil-A - Hospitality Team At [DEMOGRAPHIC_DATA]-fil-A [PERSON…" at bounding box center [465, 258] width 521 height 210
click at [230, 141] on span at bounding box center [231, 143] width 45 height 11
click at [227, 161] on span at bounding box center [231, 159] width 37 height 17
click at [263, 144] on icon "button" at bounding box center [267, 144] width 8 height 8
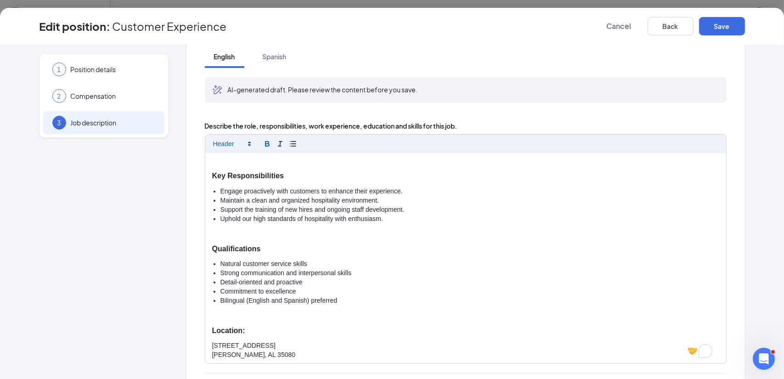
click at [258, 319] on p "To enrich screen reader interactions, please activate Accessibility in Grammarl…" at bounding box center [465, 315] width 507 height 9
click at [232, 335] on strong "Location:" at bounding box center [228, 331] width 33 height 8
click at [231, 319] on p "To enrich screen reader interactions, please activate Accessibility in Grammarl…" at bounding box center [465, 315] width 507 height 9
click at [225, 255] on h3 "Qualifications" at bounding box center [465, 249] width 507 height 11
click at [250, 179] on strong "Key Responsibilities" at bounding box center [248, 176] width 72 height 8
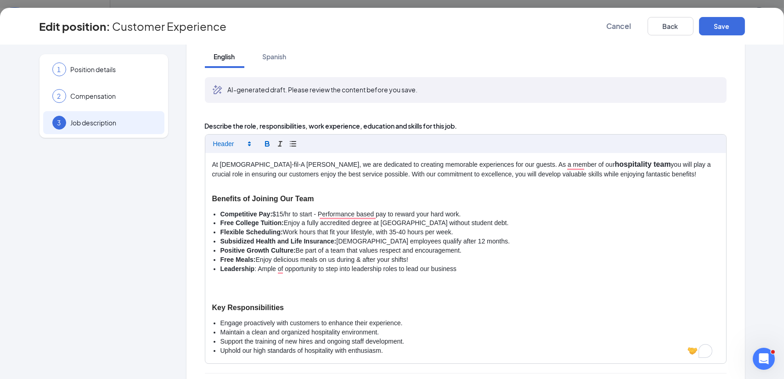
scroll to position [12, 0]
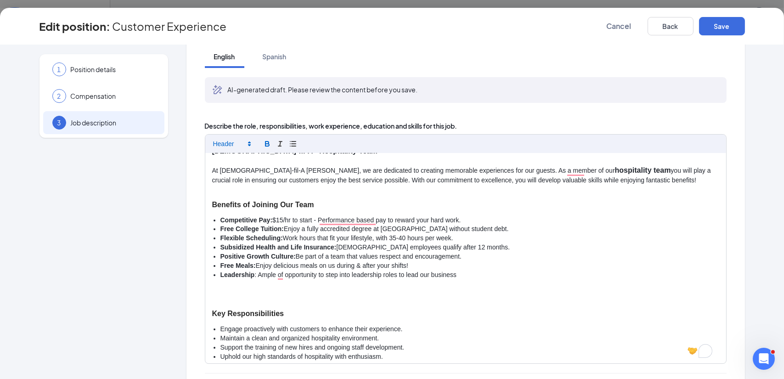
click at [253, 207] on strong "Benefits of Joining Our Team" at bounding box center [263, 205] width 102 height 8
click at [248, 221] on strong "Competitive Pay:" at bounding box center [247, 219] width 52 height 7
click at [248, 201] on strong "Benefits of Joining Our Team" at bounding box center [263, 205] width 102 height 8
click at [239, 221] on strong "Competitive Pay:" at bounding box center [247, 219] width 52 height 7
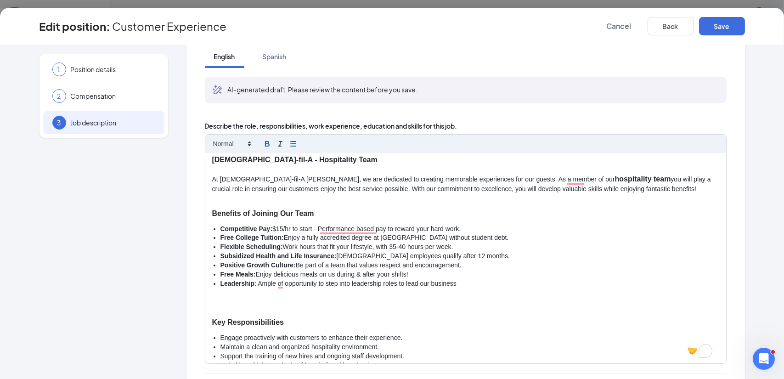
scroll to position [0, 0]
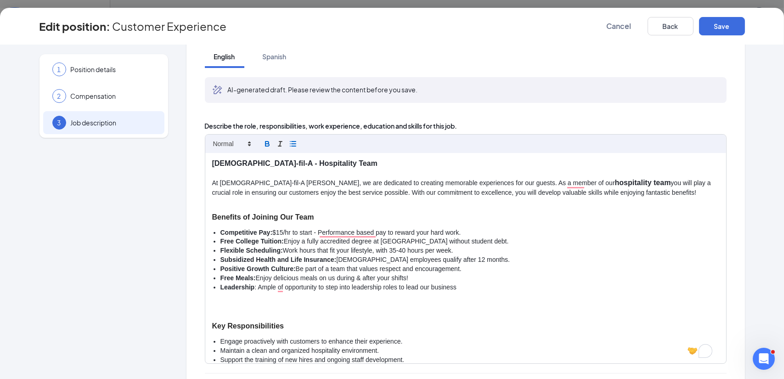
click at [470, 230] on li "Competitive Pay: $15/hr to start - Performance based pay to reward your hard wo…" at bounding box center [470, 232] width 499 height 9
click at [487, 242] on li "Free College Tuition: Enjoy a fully accredited degree at [GEOGRAPHIC_DATA] with…" at bounding box center [470, 241] width 499 height 9
click at [463, 253] on li "Flexible Scheduling: Work hours that fit your lifestyle, with 35-40 hours per w…" at bounding box center [470, 250] width 499 height 9
click at [462, 263] on li "Subsidized Health and Life Insurance: [DEMOGRAPHIC_DATA] employees qualify afte…" at bounding box center [470, 260] width 499 height 9
click at [462, 269] on li "Positive Growth Culture: Be part of a team that values respect and encouragemen…" at bounding box center [470, 269] width 499 height 9
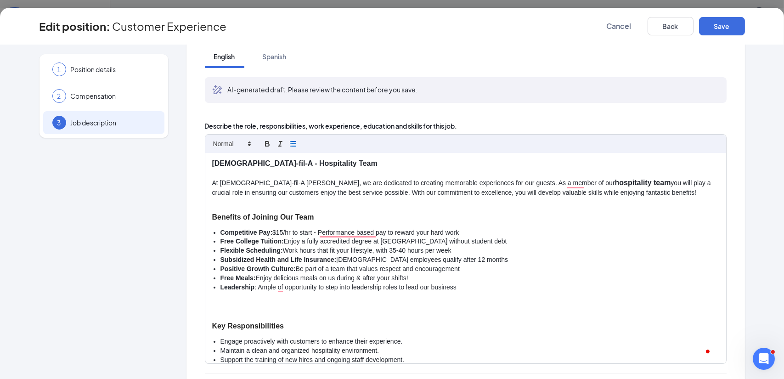
click at [417, 279] on li "Free Meals: Enjoy delicious meals on us during & after your shifts!" at bounding box center [470, 278] width 499 height 9
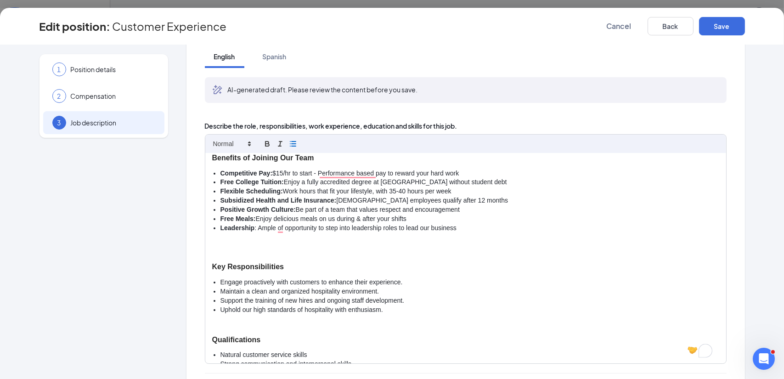
scroll to position [92, 0]
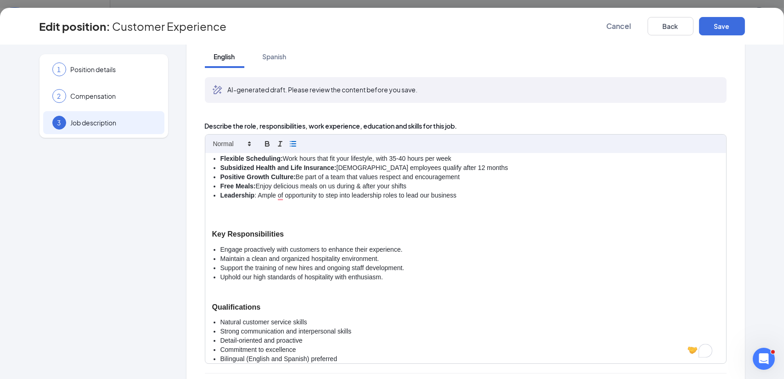
click at [400, 252] on li "Engage proactively with customers to enhance their experience." at bounding box center [470, 249] width 499 height 9
click at [390, 262] on li "Maintain a clean and organized hospitality environment." at bounding box center [470, 259] width 499 height 9
click at [402, 269] on li "Support the training of new hires and ongoing staff development." at bounding box center [470, 268] width 499 height 9
click at [396, 278] on li "Uphold our high standards of hospitality with enthusiasm." at bounding box center [470, 277] width 499 height 9
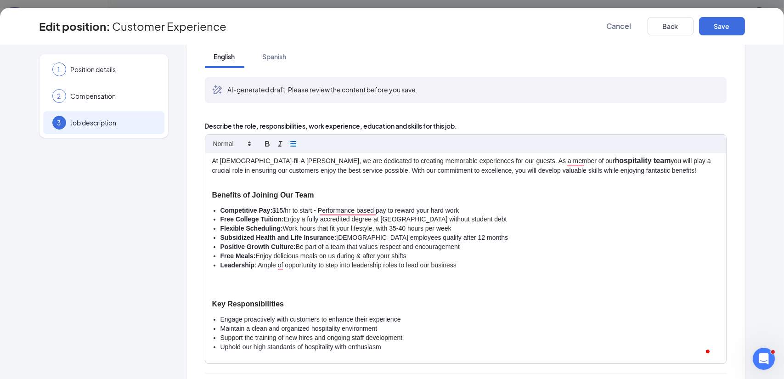
scroll to position [0, 0]
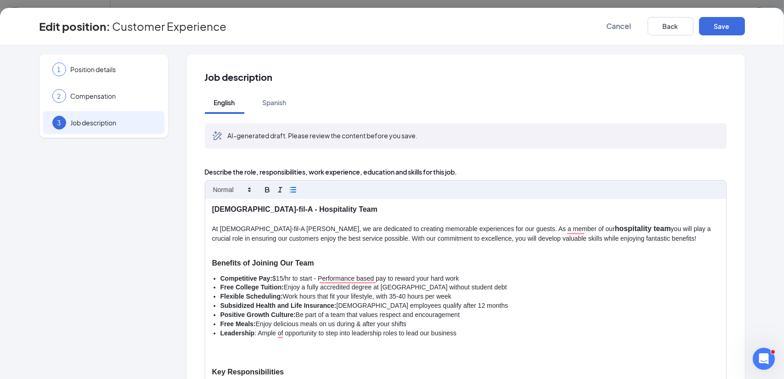
click at [452, 232] on p "At [DEMOGRAPHIC_DATA]-fil-A [PERSON_NAME], we are dedicated to creating memorab…" at bounding box center [465, 234] width 507 height 20
click at [301, 237] on p "At [DEMOGRAPHIC_DATA]-fil-A [PERSON_NAME], we are dedicated to creating memorab…" at bounding box center [465, 234] width 507 height 20
click at [646, 239] on p "At [DEMOGRAPHIC_DATA]-fil-A [PERSON_NAME], we are dedicated to creating memorab…" at bounding box center [465, 234] width 507 height 20
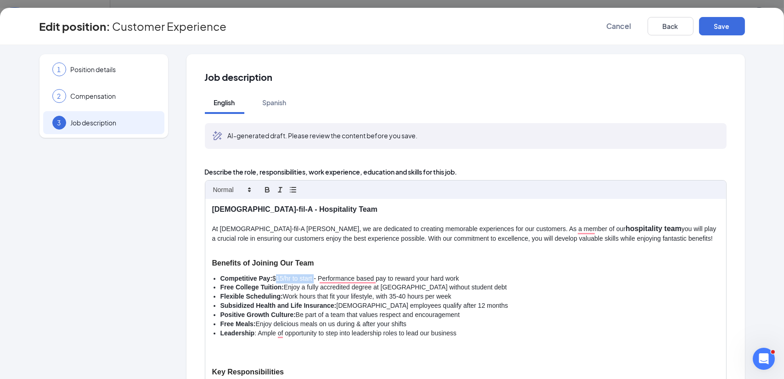
drag, startPoint x: 270, startPoint y: 278, endPoint x: 310, endPoint y: 278, distance: 40.0
click at [310, 278] on li "Competitive Pay: $15/hr to start - Performance based pay to reward your hard wo…" at bounding box center [470, 278] width 499 height 9
click at [269, 191] on button "button" at bounding box center [267, 189] width 13 height 11
click at [343, 260] on h3 "Benefits of Joining Our Team" at bounding box center [465, 263] width 507 height 11
click at [266, 105] on div "Spanish" at bounding box center [275, 102] width 24 height 9
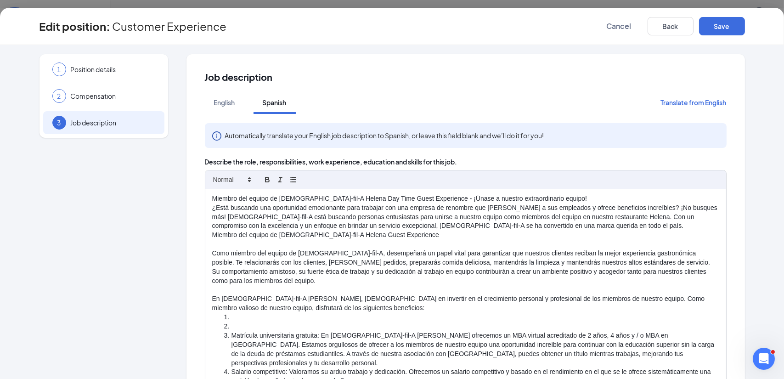
click at [667, 97] on button "Translate from English" at bounding box center [694, 102] width 66 height 23
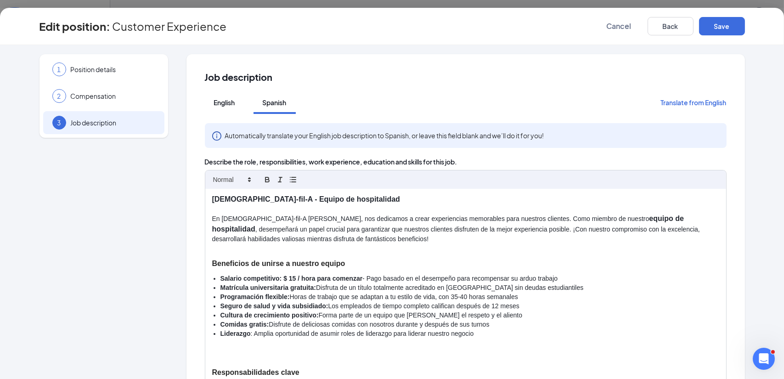
click at [219, 104] on div "English" at bounding box center [224, 102] width 21 height 9
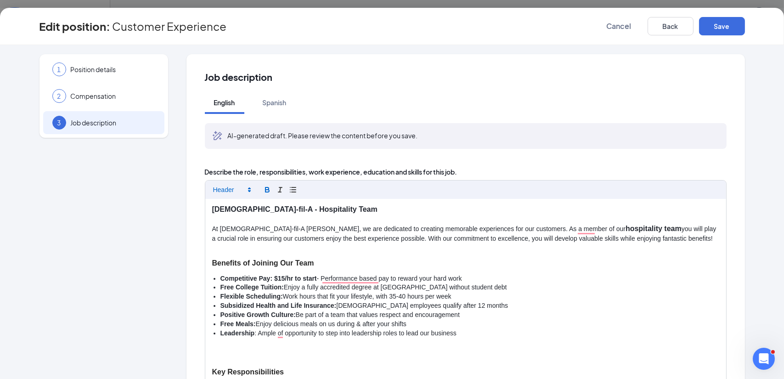
click at [270, 278] on li "Competitive Pay: $15/hr to start - Performance based pay to reward your hard wo…" at bounding box center [470, 278] width 499 height 9
click at [713, 29] on button "Save" at bounding box center [722, 26] width 46 height 18
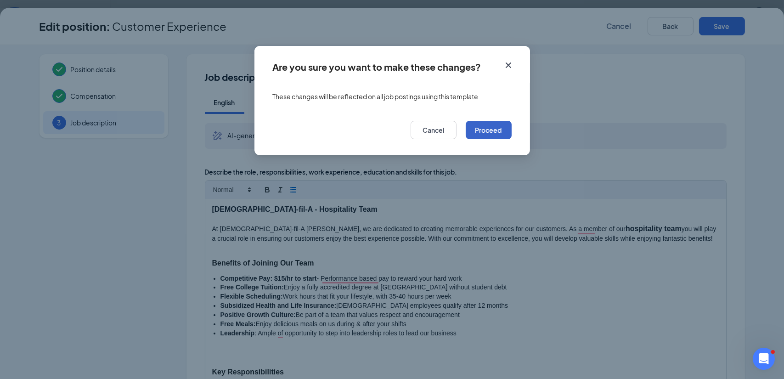
click at [486, 130] on button "Proceed" at bounding box center [489, 130] width 46 height 18
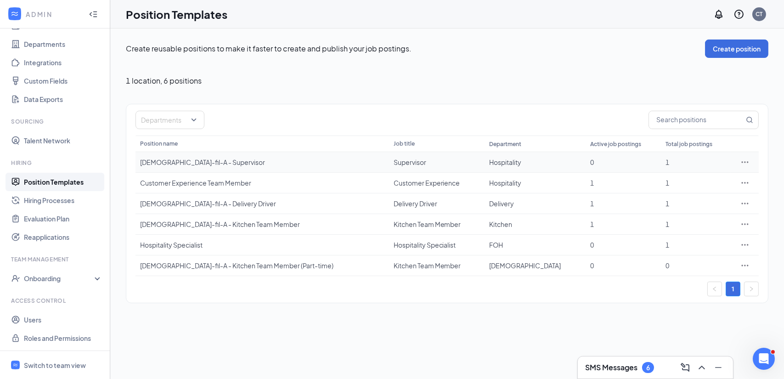
click at [744, 162] on icon "Ellipses" at bounding box center [745, 162] width 9 height 9
click at [745, 244] on icon "Ellipses" at bounding box center [745, 244] width 9 height 9
click at [428, 331] on div "Create reusable positions to make it faster to create and publish your job post…" at bounding box center [447, 203] width 674 height 351
click at [62, 361] on div "Switch to team view" at bounding box center [55, 365] width 62 height 9
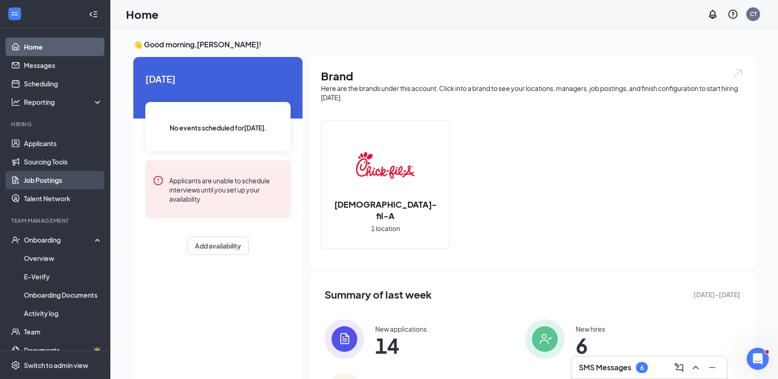
click at [57, 176] on link "Job Postings" at bounding box center [63, 180] width 79 height 18
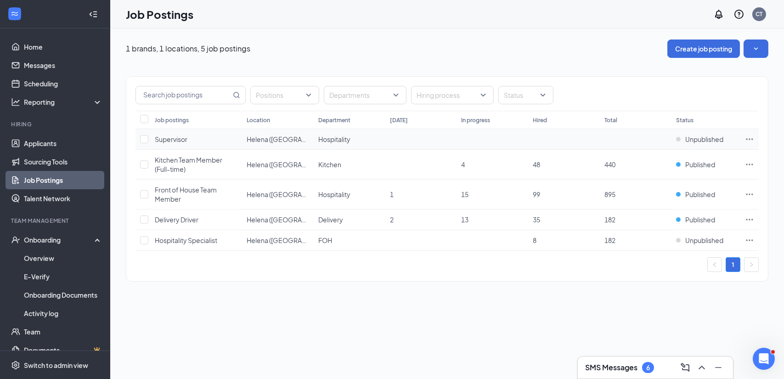
click at [756, 138] on td at bounding box center [750, 139] width 18 height 21
click at [754, 138] on icon "Ellipses" at bounding box center [749, 139] width 9 height 9
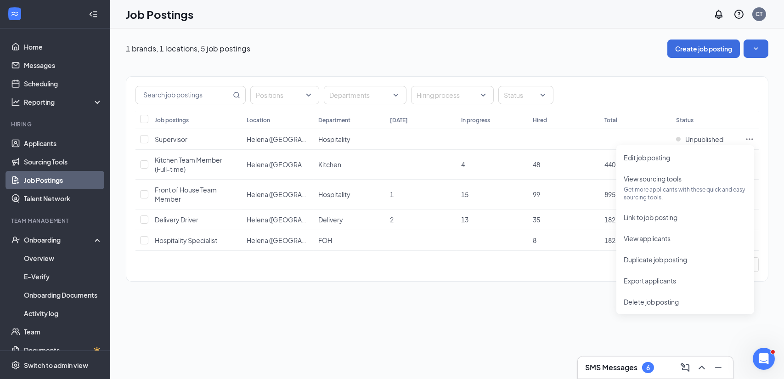
click at [579, 304] on div "1 brands, 1 locations, 5 job postings Create job posting Positions Departments …" at bounding box center [447, 203] width 674 height 351
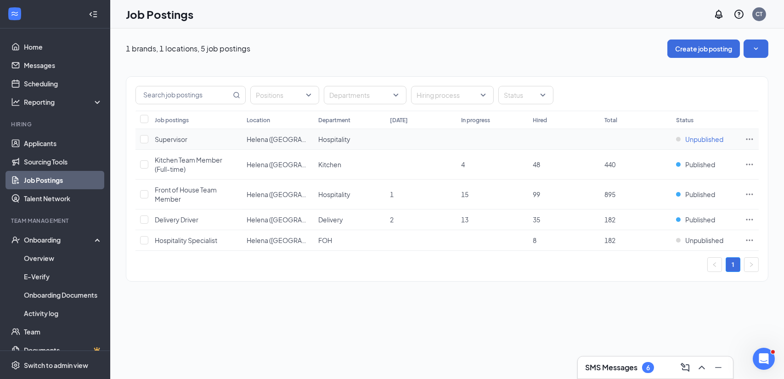
click at [696, 142] on span "Unpublished" at bounding box center [705, 139] width 38 height 9
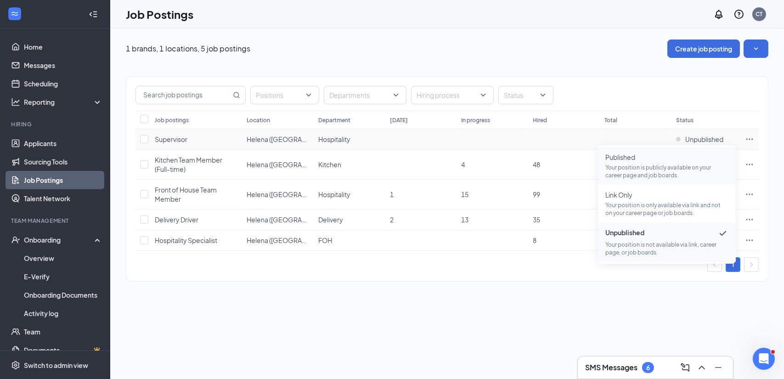
click at [677, 166] on p "Your position is publicly available on your career page and job boards." at bounding box center [667, 172] width 123 height 16
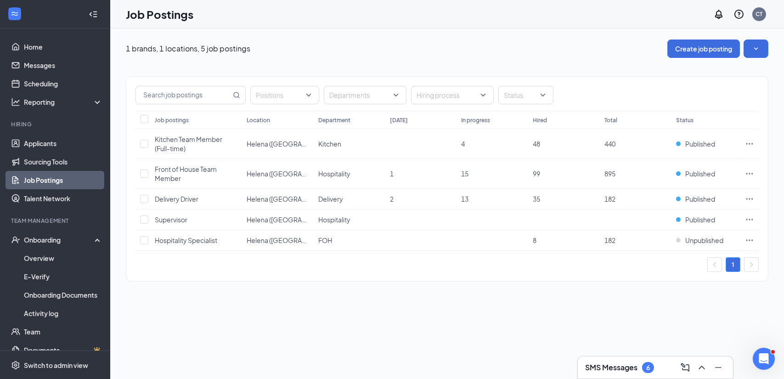
click at [733, 265] on link "1" at bounding box center [734, 265] width 14 height 14
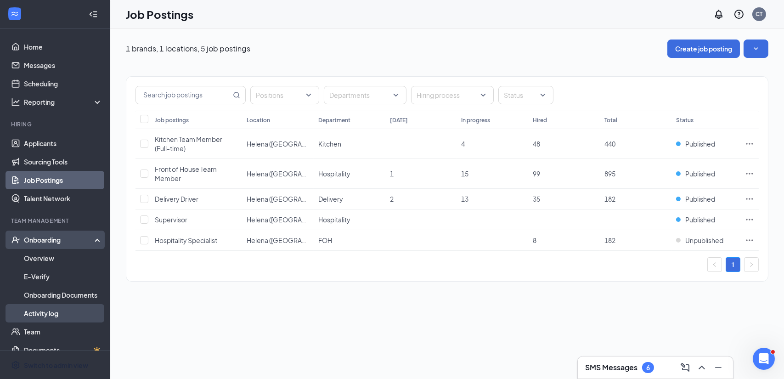
drag, startPoint x: 57, startPoint y: 361, endPoint x: 64, endPoint y: 306, distance: 56.0
click at [57, 361] on div "Switch to admin view" at bounding box center [56, 365] width 64 height 9
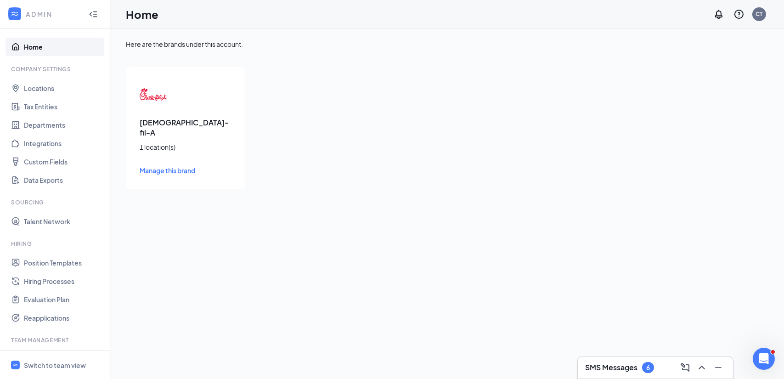
click at [185, 142] on div "[DEMOGRAPHIC_DATA]-fil-A 1 location(s) Manage this brand" at bounding box center [185, 128] width 119 height 122
click at [50, 267] on link "Position Templates" at bounding box center [63, 263] width 79 height 18
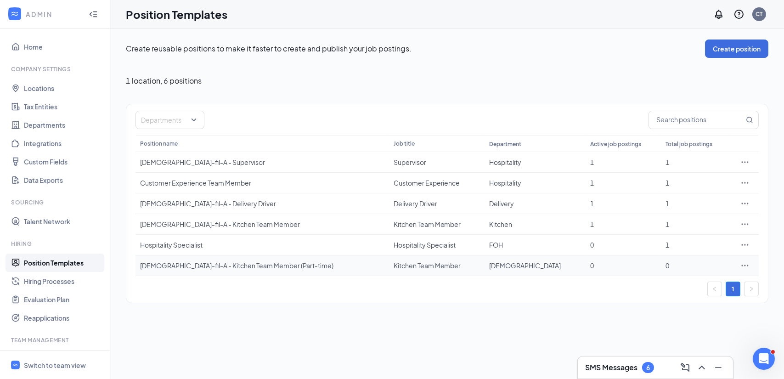
click at [748, 261] on icon "Ellipses" at bounding box center [745, 265] width 9 height 9
click at [691, 330] on span "View job postings" at bounding box center [690, 326] width 52 height 8
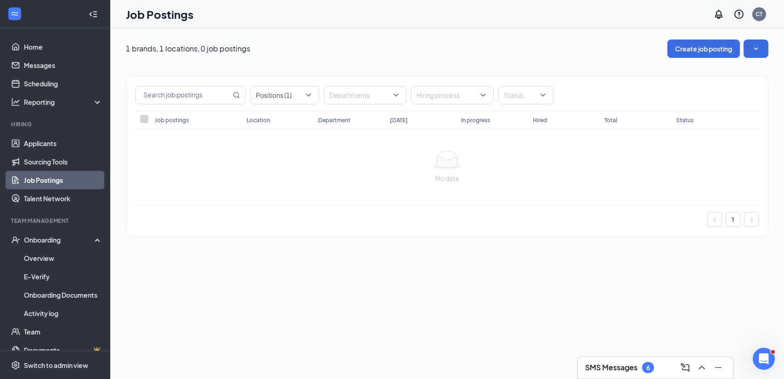
click at [58, 186] on link "Job Postings" at bounding box center [63, 180] width 79 height 18
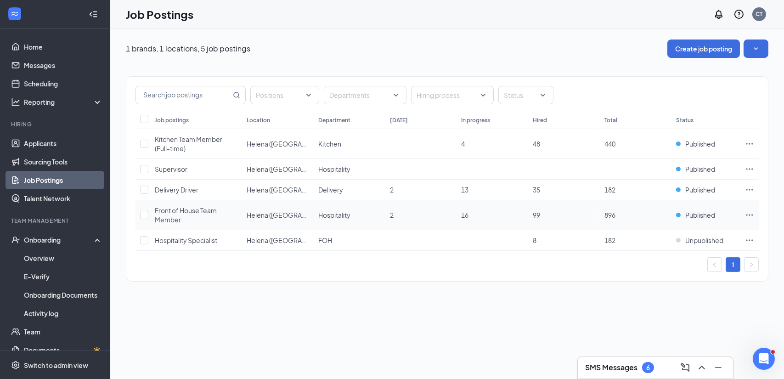
click at [146, 219] on td at bounding box center [143, 215] width 15 height 30
click at [146, 215] on input "checkbox" at bounding box center [144, 215] width 8 height 8
checkbox input "true"
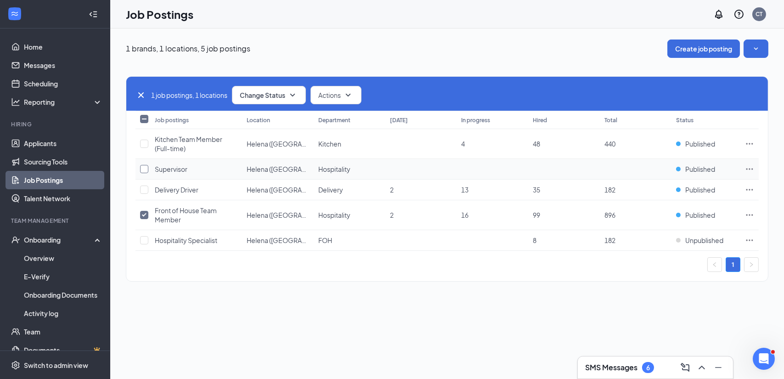
click at [146, 168] on input "checkbox" at bounding box center [144, 169] width 8 height 8
click at [144, 92] on icon "Cross" at bounding box center [141, 95] width 11 height 11
checkbox input "false"
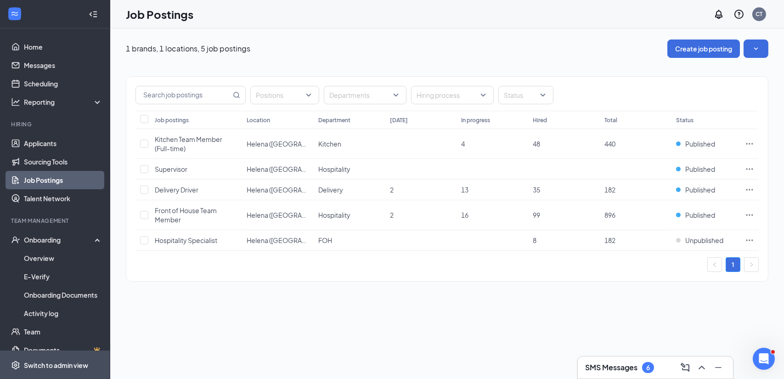
click at [75, 361] on div "Switch to admin view" at bounding box center [56, 365] width 64 height 9
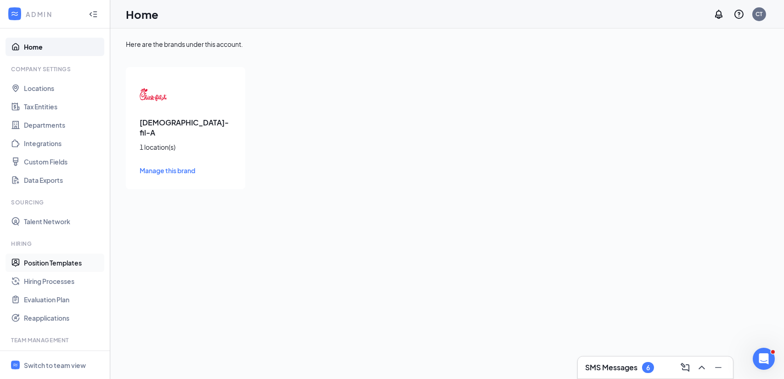
click at [55, 264] on link "Position Templates" at bounding box center [63, 263] width 79 height 18
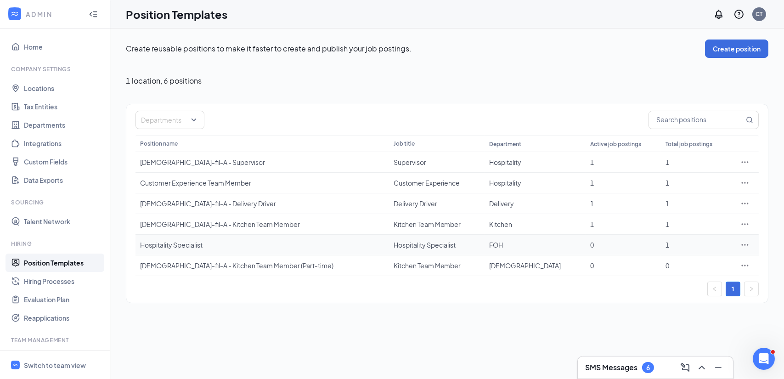
click at [744, 244] on icon "Ellipses" at bounding box center [745, 244] width 9 height 9
click at [686, 321] on li "Delete" at bounding box center [703, 326] width 94 height 21
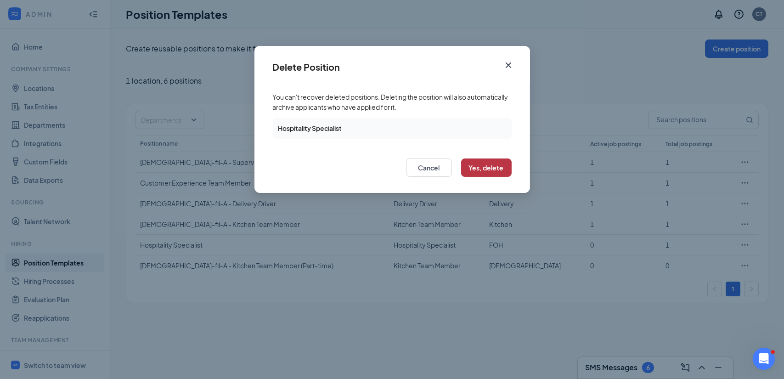
click at [479, 168] on button "Yes, delete" at bounding box center [486, 168] width 51 height 18
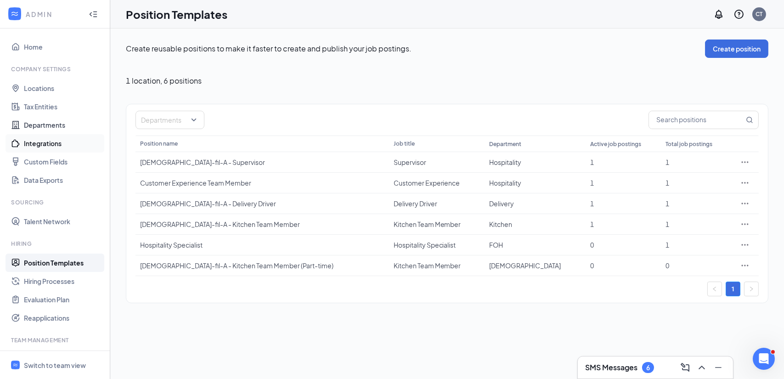
drag, startPoint x: 52, startPoint y: 129, endPoint x: 53, endPoint y: 136, distance: 7.4
click at [52, 129] on link "Departments" at bounding box center [63, 125] width 79 height 18
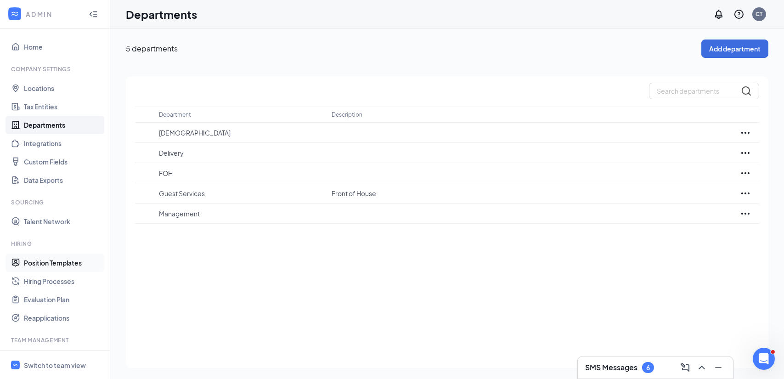
click at [48, 264] on link "Position Templates" at bounding box center [63, 263] width 79 height 18
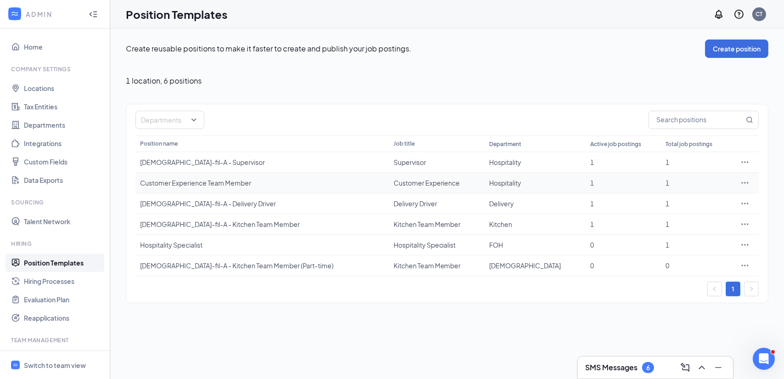
click at [206, 182] on div "Customer Experience Team Member" at bounding box center [262, 182] width 244 height 9
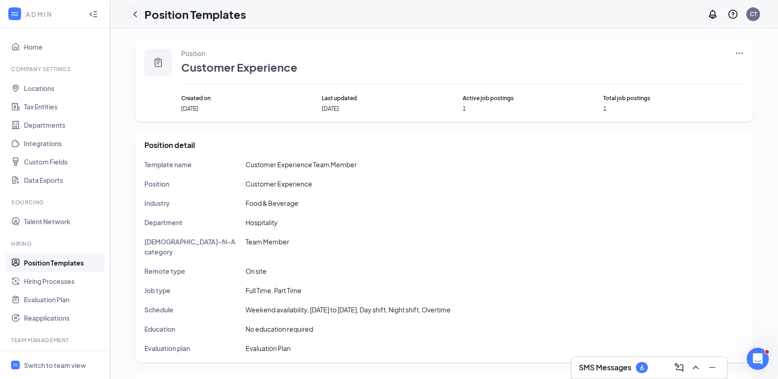
click at [138, 12] on icon "ChevronLeft" at bounding box center [135, 14] width 11 height 11
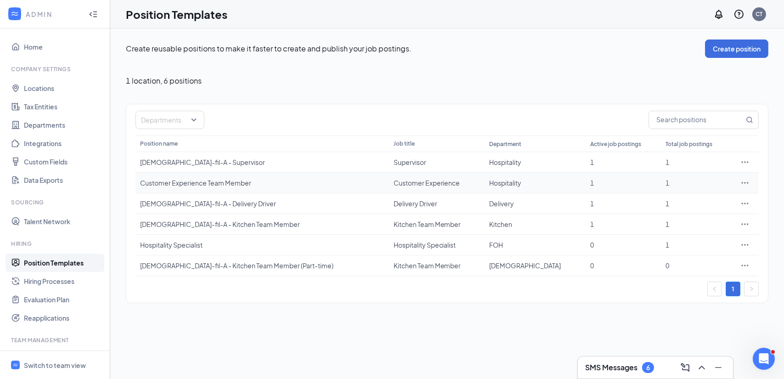
click at [200, 187] on div "Customer Experience Team Member" at bounding box center [262, 182] width 244 height 9
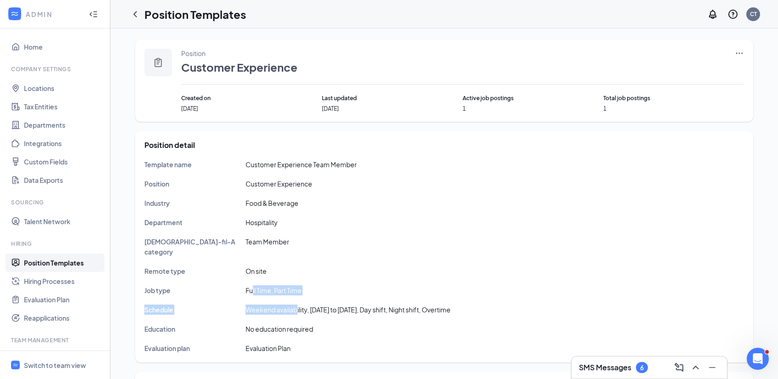
drag, startPoint x: 252, startPoint y: 281, endPoint x: 296, endPoint y: 290, distance: 44.9
click at [296, 290] on div "Template name Customer Experience Team Member Position Customer Experience Indu…" at bounding box center [443, 256] width 599 height 194
click at [341, 285] on div "Job type [DEMOGRAPHIC_DATA], [DEMOGRAPHIC_DATA]" at bounding box center [443, 290] width 599 height 10
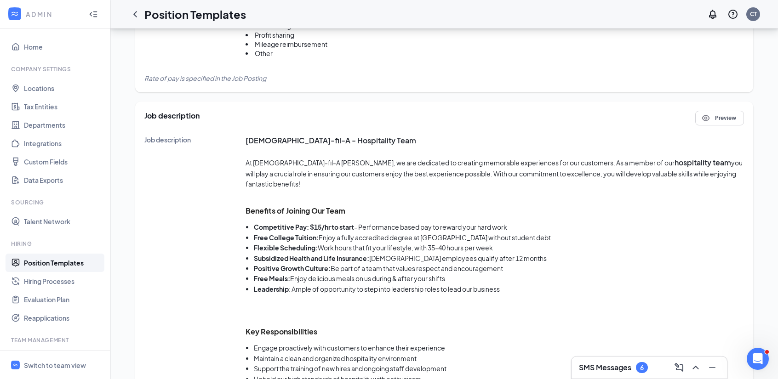
scroll to position [460, 0]
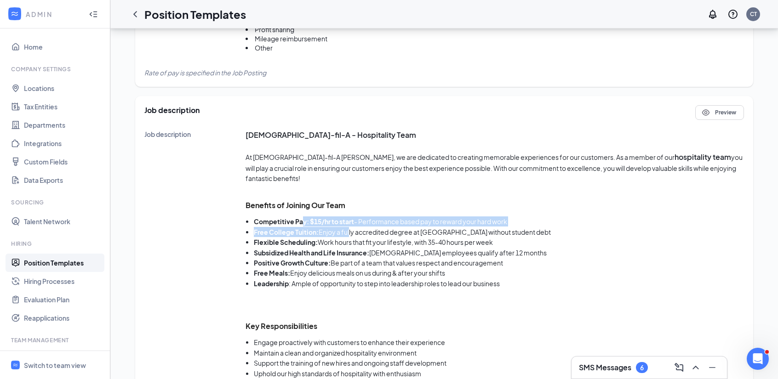
drag, startPoint x: 301, startPoint y: 205, endPoint x: 348, endPoint y: 208, distance: 47.0
click at [348, 216] on ul "Competitive Pay: $15/hr to start - Performance based pay to reward your hard wo…" at bounding box center [494, 252] width 498 height 72
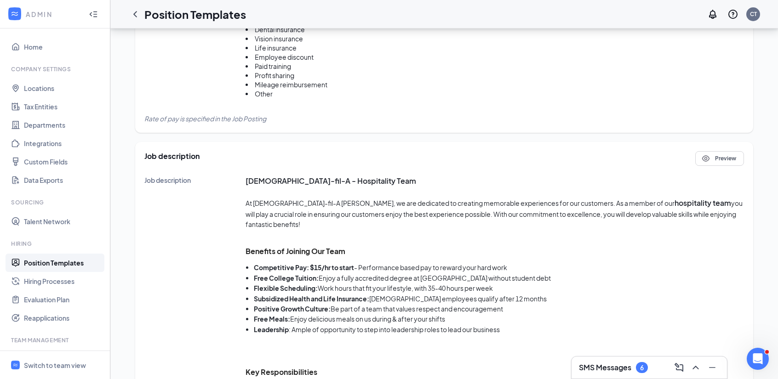
click at [422, 283] on li "Flexible Scheduling: Work hours that fit your lifestyle, with 35-40 hours per w…" at bounding box center [499, 288] width 490 height 10
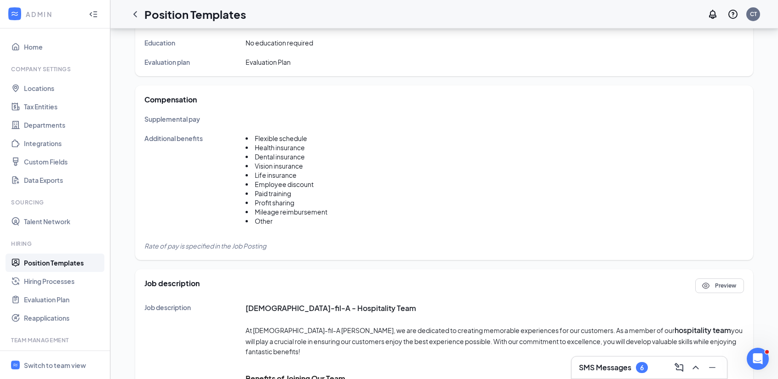
scroll to position [184, 0]
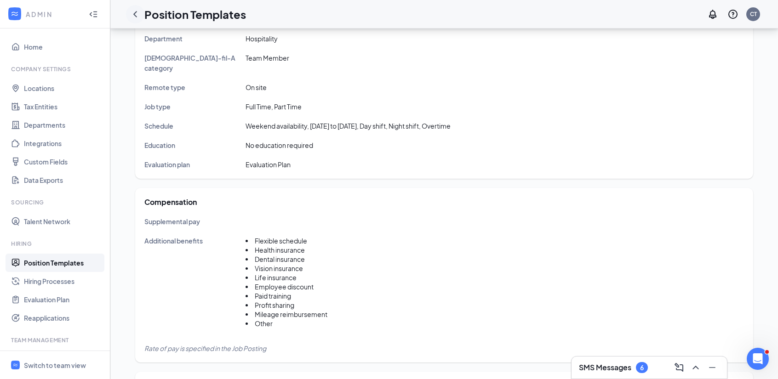
click at [134, 15] on icon "ChevronLeft" at bounding box center [135, 14] width 4 height 6
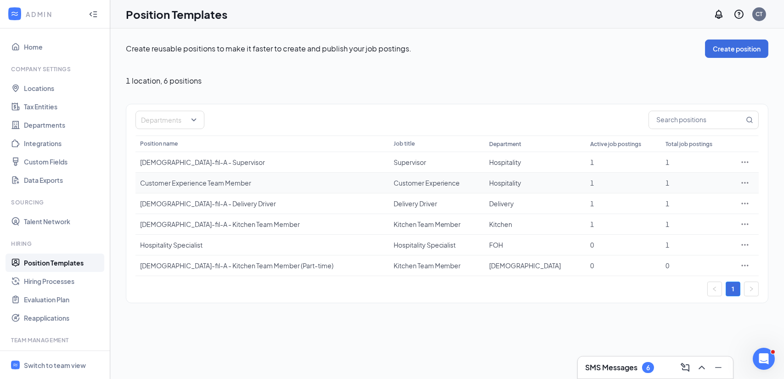
click at [747, 181] on icon "Ellipses" at bounding box center [745, 182] width 9 height 9
click at [688, 225] on span "Duplicate" at bounding box center [678, 222] width 29 height 8
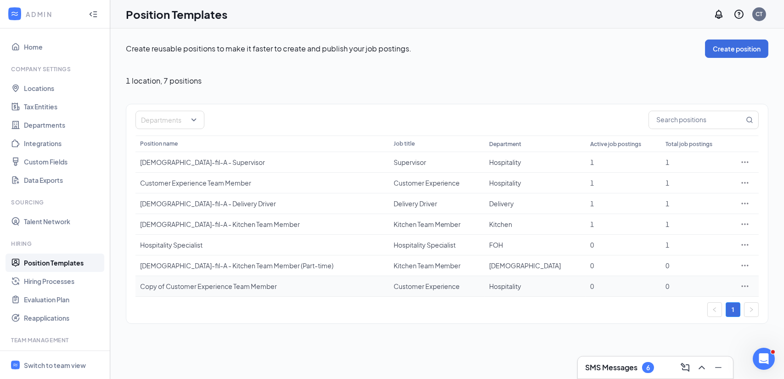
click at [745, 287] on icon "Ellipses" at bounding box center [745, 286] width 9 height 9
click at [675, 208] on span "Edit" at bounding box center [703, 204] width 79 height 10
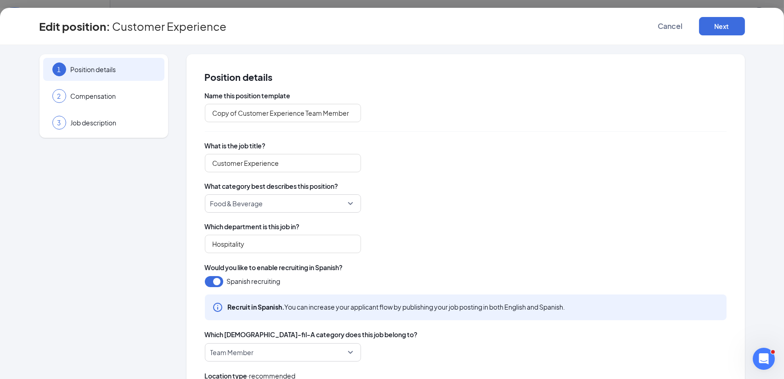
type input "Copy of Customer Experience Team Member"
type input "Customer Experience"
type input "Hospitality"
drag, startPoint x: 235, startPoint y: 114, endPoint x: 182, endPoint y: 122, distance: 53.4
click at [182, 122] on div "1 Position details 2 Compensation 3 Job description Position details Name this …" at bounding box center [393, 343] width 706 height 578
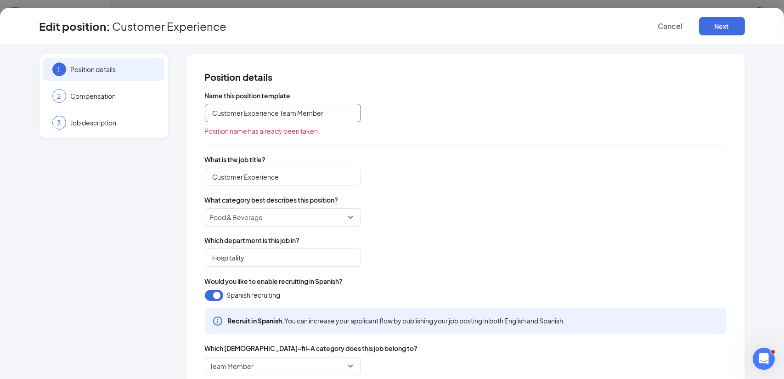
click at [322, 113] on input "Customer Experience Team Member" at bounding box center [283, 113] width 156 height 18
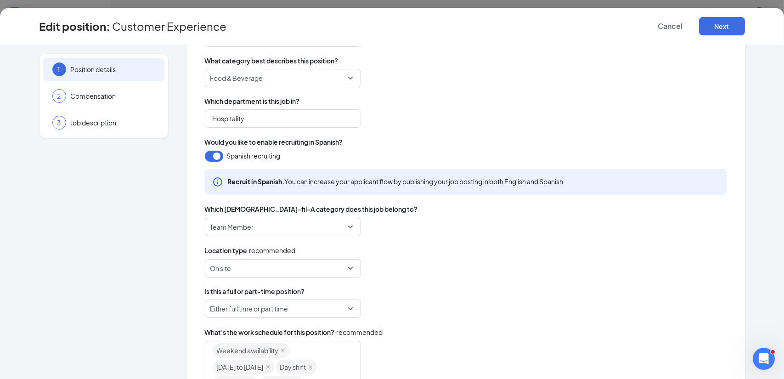
scroll to position [184, 0]
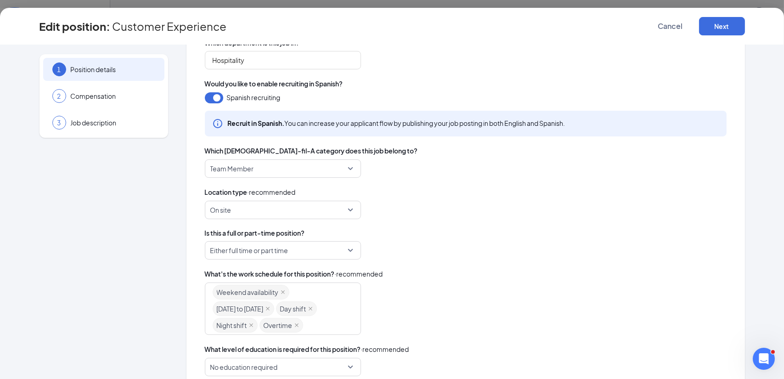
click at [312, 251] on span "Either full time or part time" at bounding box center [278, 250] width 137 height 17
type input "Customer Experience Team Member (Part-time)"
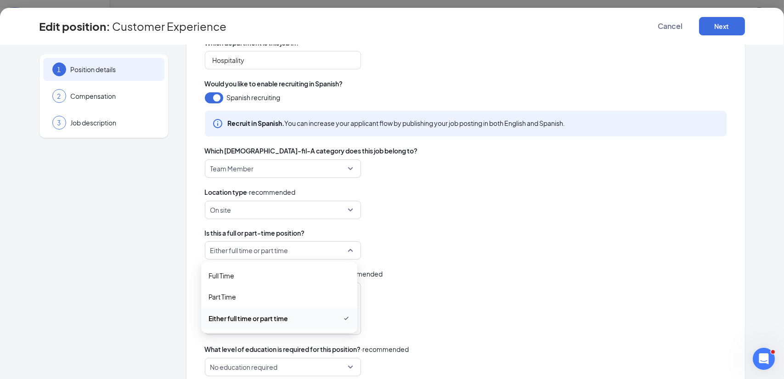
scroll to position [0, 0]
click at [254, 302] on div "Part Time" at bounding box center [279, 296] width 156 height 21
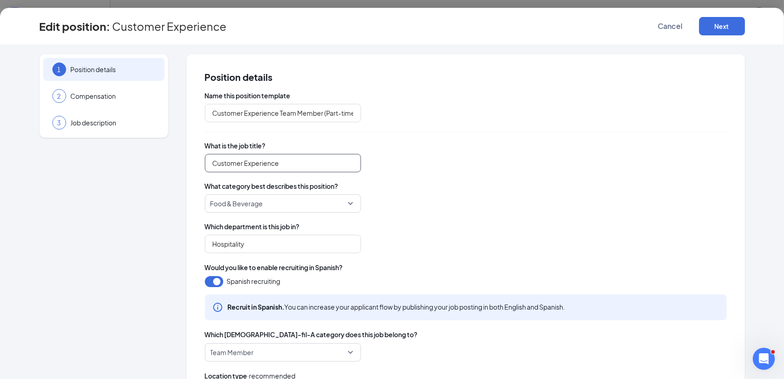
click at [334, 162] on input "Customer Experience" at bounding box center [283, 163] width 156 height 18
click at [278, 166] on input "Customer Experience )part-time)" at bounding box center [283, 163] width 156 height 18
type input "Customer Experience (part-time)"
click at [707, 20] on button "Next" at bounding box center [722, 26] width 46 height 18
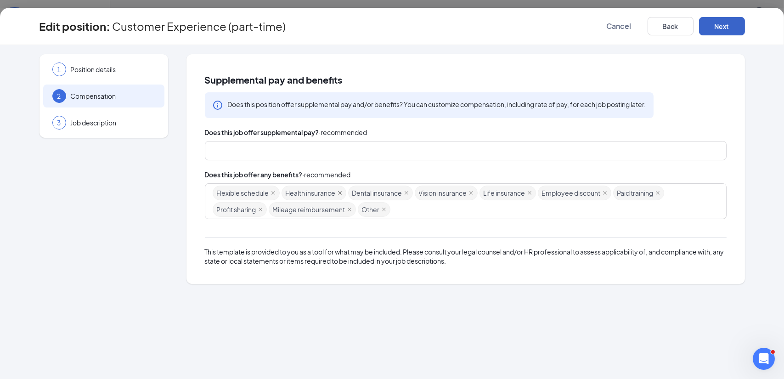
click at [340, 194] on icon "close" at bounding box center [340, 193] width 5 height 5
click at [340, 194] on icon "close" at bounding box center [338, 193] width 5 height 5
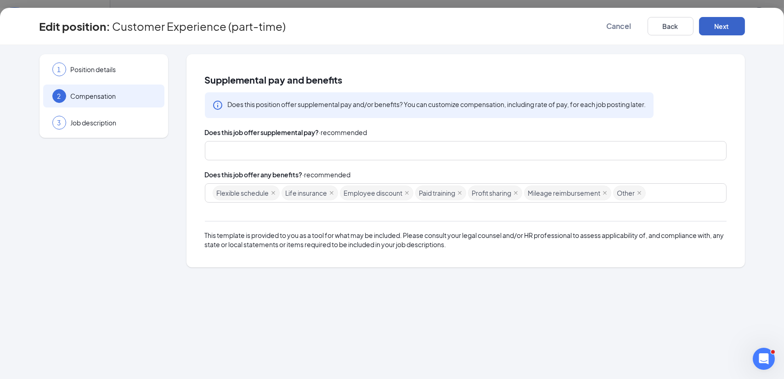
click at [333, 195] on icon "close" at bounding box center [332, 193] width 5 height 5
click at [458, 192] on icon "close" at bounding box center [457, 193] width 5 height 5
click at [724, 28] on button "Next" at bounding box center [722, 26] width 46 height 18
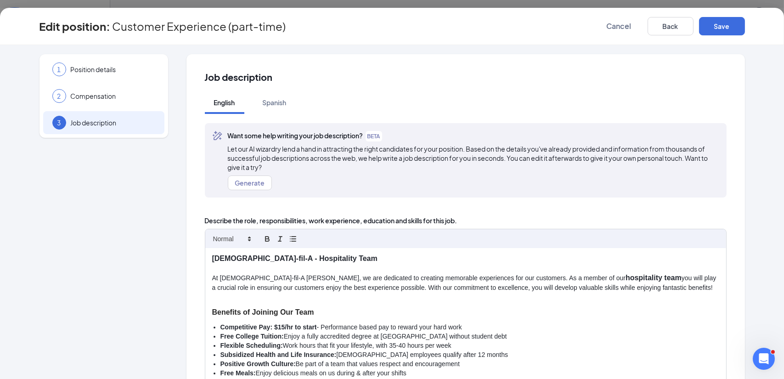
click at [281, 329] on strong "$15/hr to start" at bounding box center [295, 327] width 43 height 7
click at [281, 329] on strong "$13-$14/hr to start" at bounding box center [302, 327] width 56 height 7
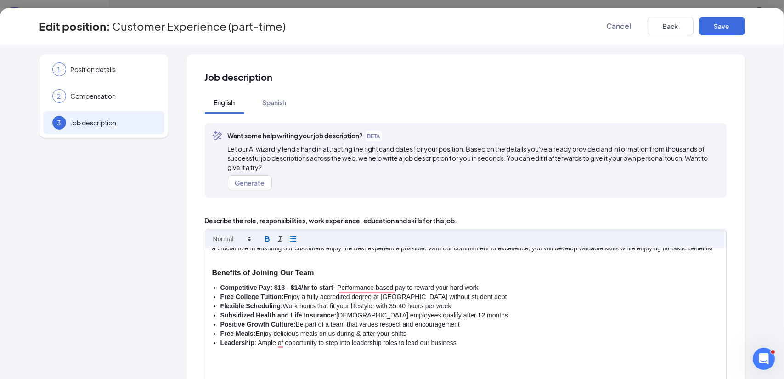
scroll to position [46, 0]
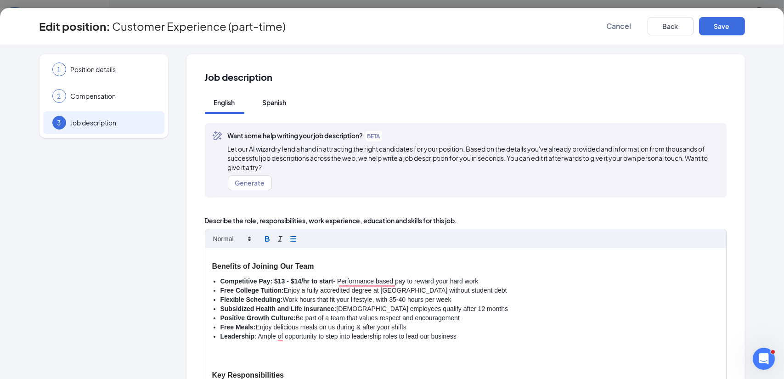
click at [273, 103] on div "Spanish" at bounding box center [275, 102] width 24 height 9
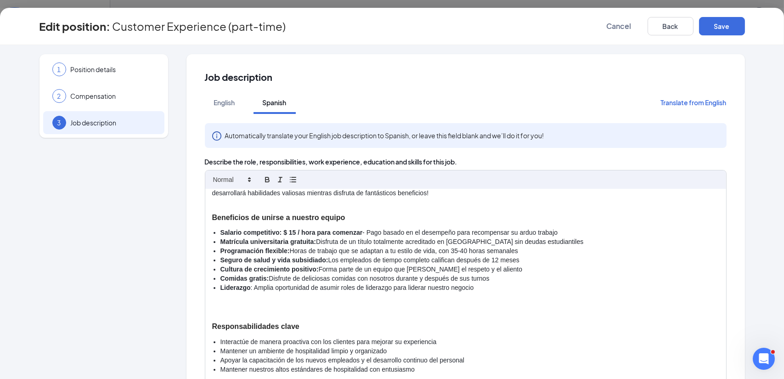
scroll to position [0, 0]
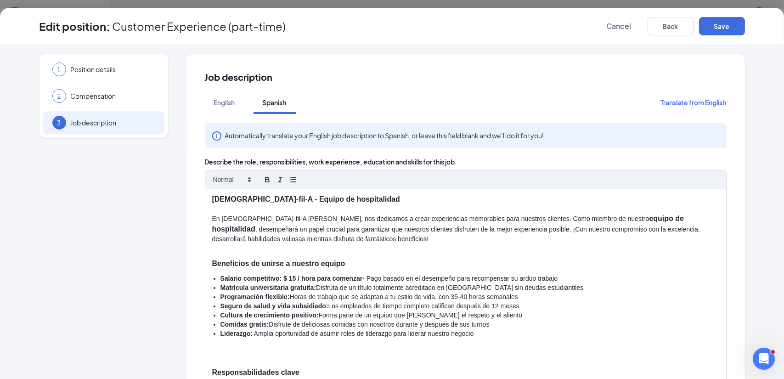
click at [685, 102] on button "Translate from English" at bounding box center [694, 102] width 66 height 23
click at [672, 101] on button "Translate from English" at bounding box center [694, 102] width 66 height 23
click at [228, 99] on div "English" at bounding box center [224, 102] width 21 height 9
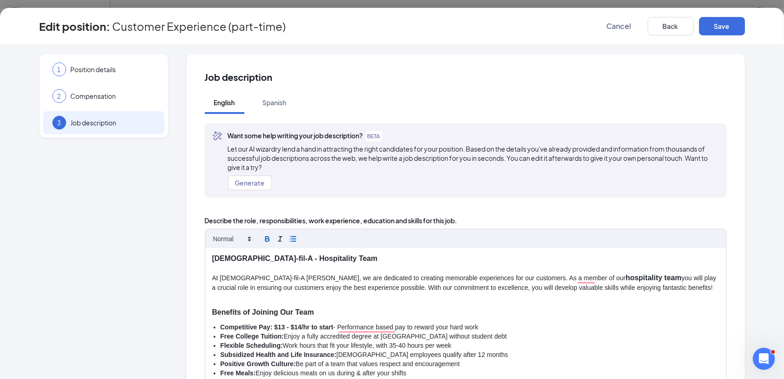
scroll to position [92, 0]
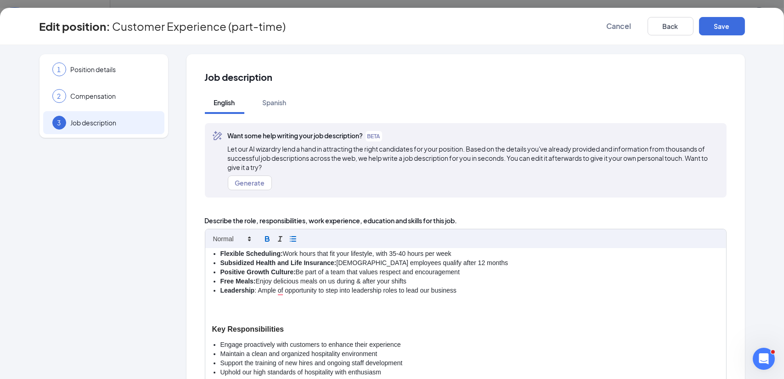
click at [370, 311] on p "To enrich screen reader interactions, please activate Accessibility in Grammarl…" at bounding box center [465, 314] width 507 height 9
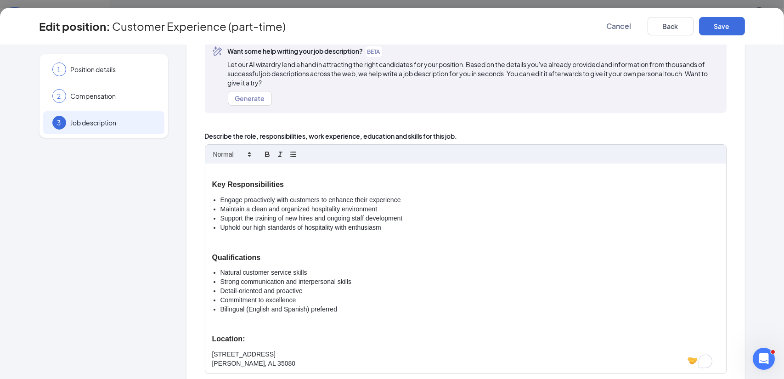
scroll to position [138, 0]
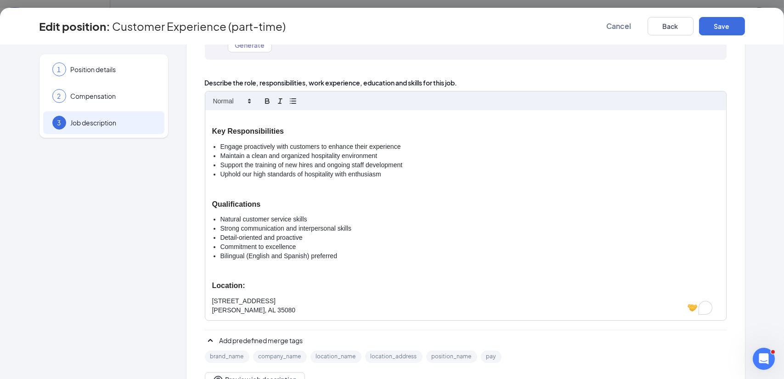
click at [208, 299] on div "[DEMOGRAPHIC_DATA]-fil-A - Hospitality Team At [DEMOGRAPHIC_DATA]-fil-A [PERSON…" at bounding box center [465, 215] width 521 height 210
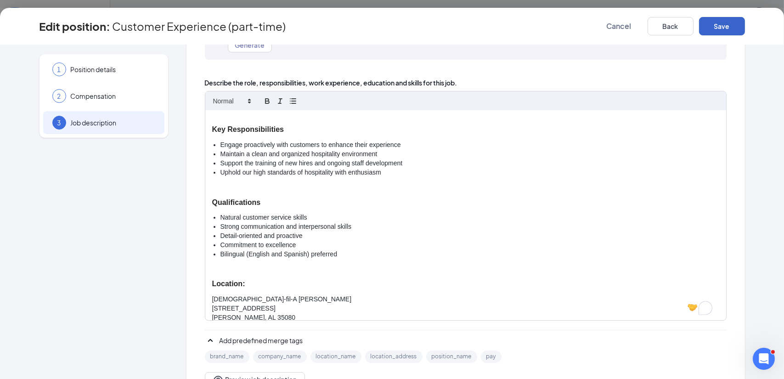
click at [714, 25] on button "Save" at bounding box center [722, 26] width 46 height 18
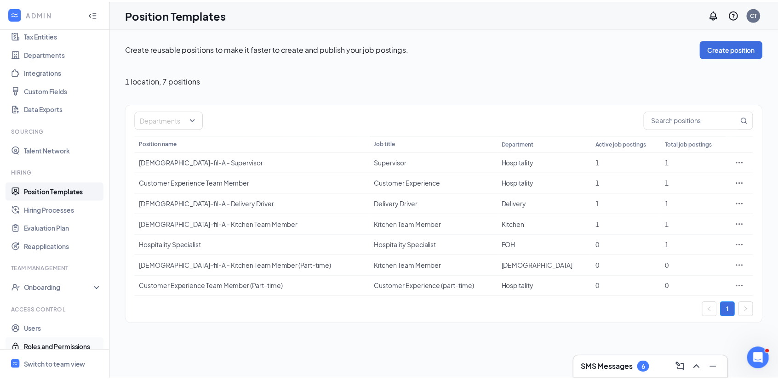
scroll to position [81, 0]
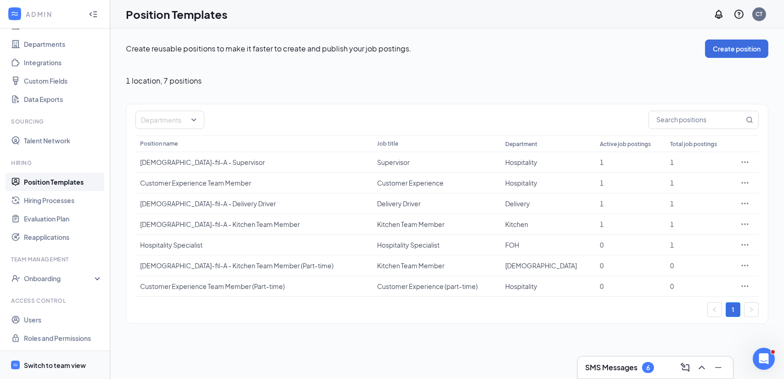
click at [59, 361] on div "Switch to team view" at bounding box center [55, 365] width 62 height 9
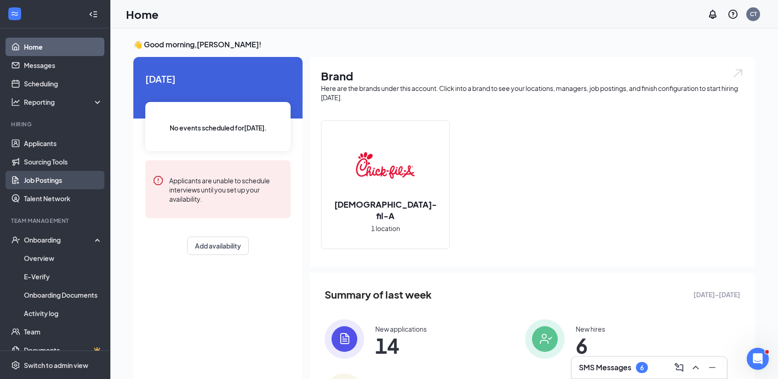
click at [61, 178] on link "Job Postings" at bounding box center [63, 180] width 79 height 18
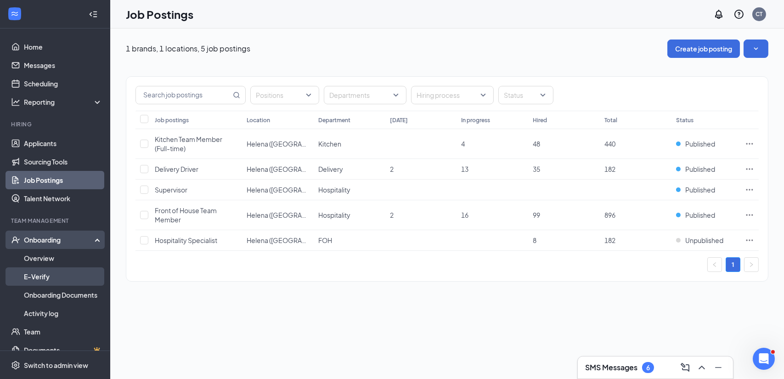
scroll to position [30, 0]
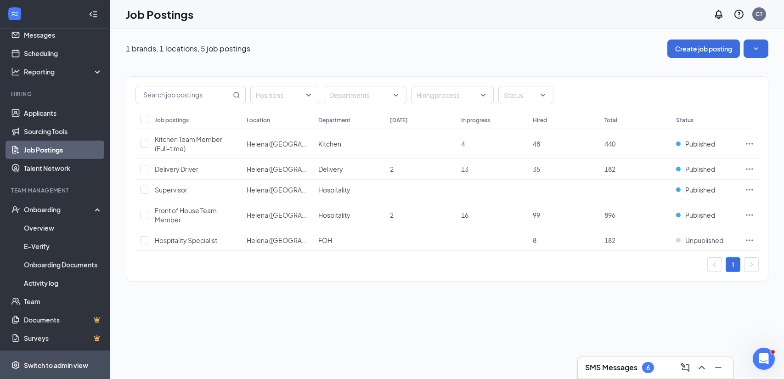
click at [74, 365] on div "Switch to admin view" at bounding box center [56, 365] width 64 height 9
